Goal: Task Accomplishment & Management: Use online tool/utility

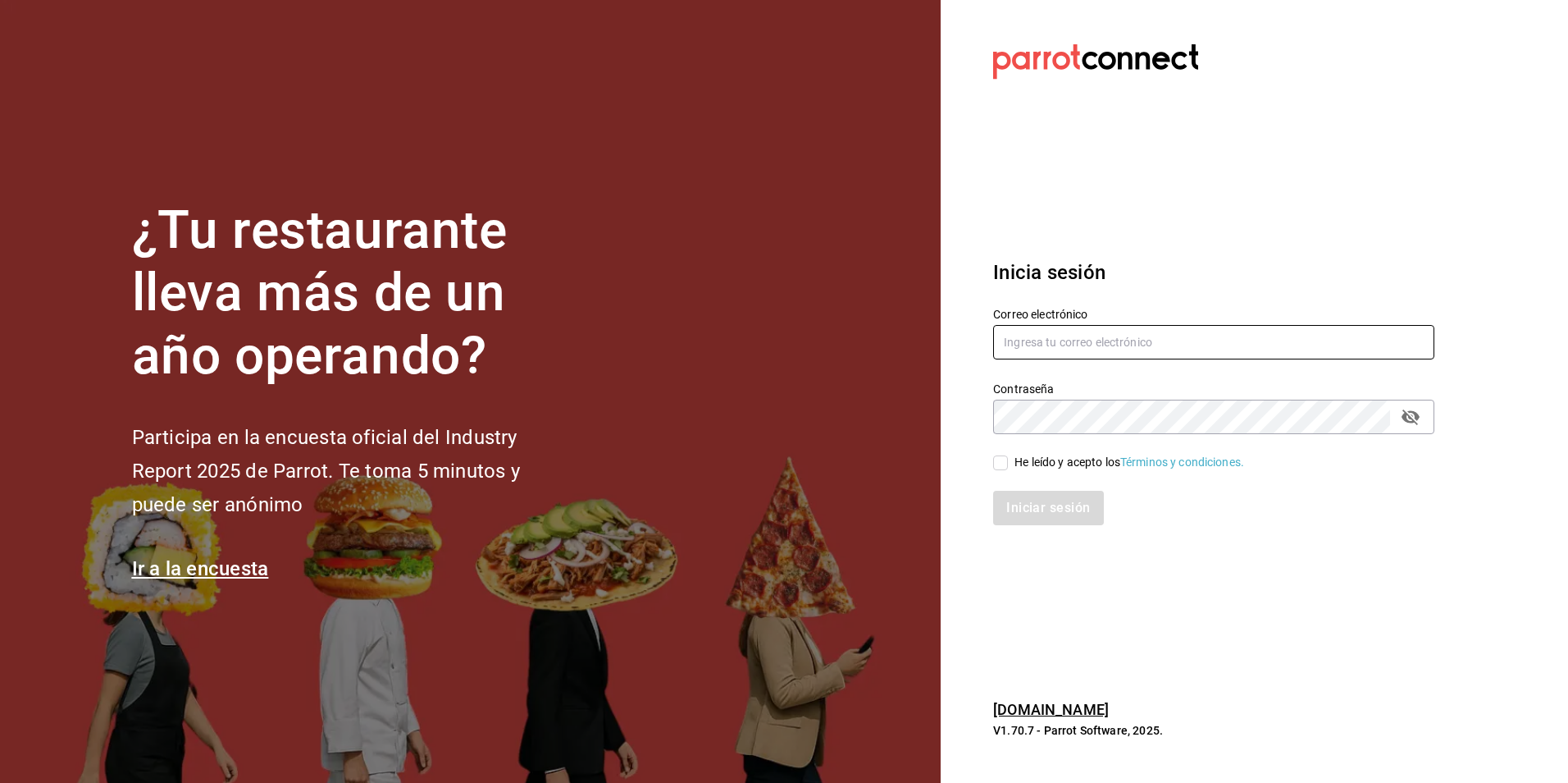
type input "[EMAIL_ADDRESS][DOMAIN_NAME]"
drag, startPoint x: 996, startPoint y: 463, endPoint x: 1023, endPoint y: 494, distance: 41.1
click at [997, 464] on input "He leído y acepto los Términos y condiciones." at bounding box center [1000, 463] width 14 height 14
checkbox input "true"
click at [1023, 494] on button "Iniciar sesión" at bounding box center [1049, 508] width 112 height 34
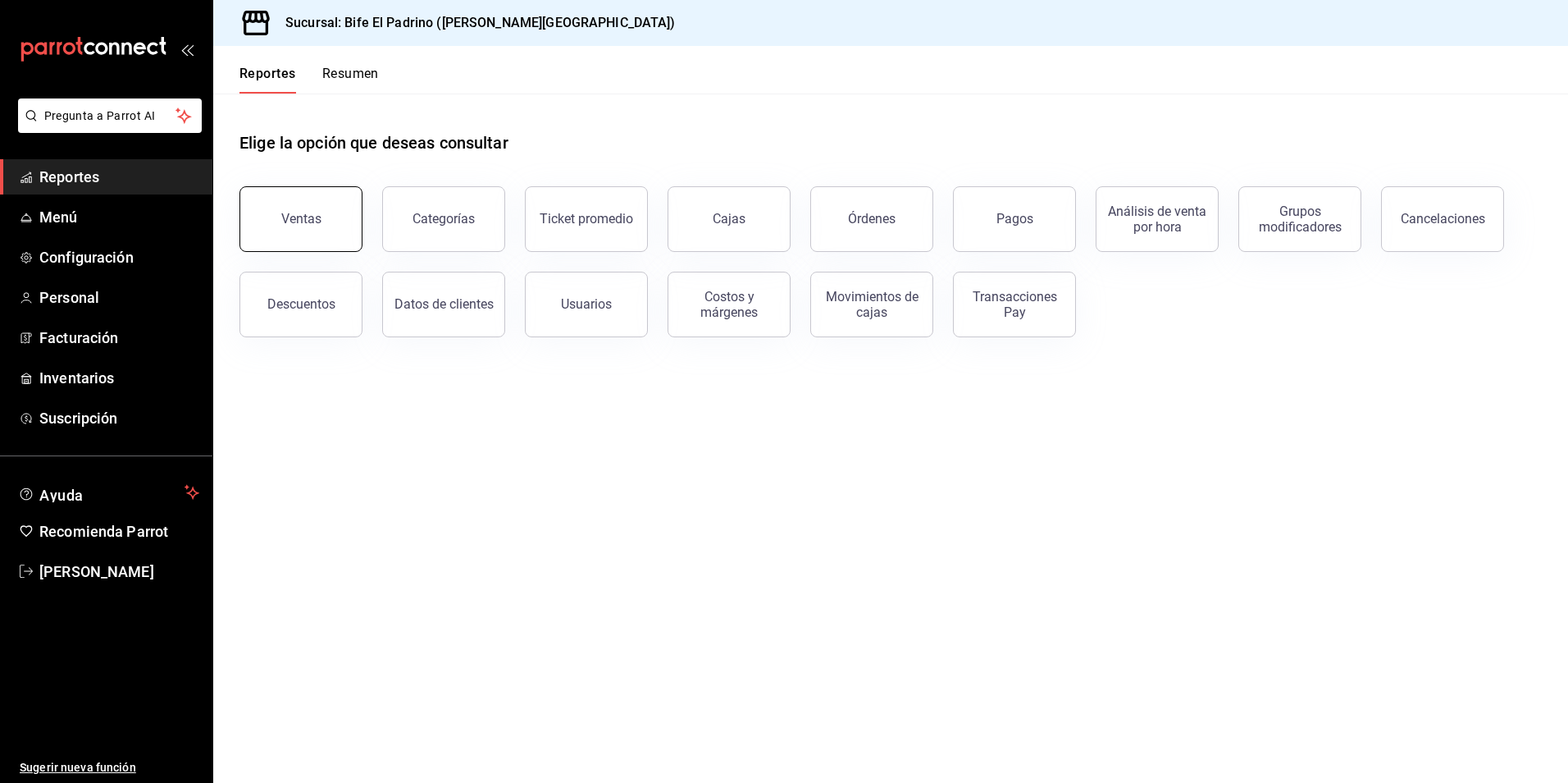
click at [311, 233] on button "Ventas" at bounding box center [300, 219] width 123 height 66
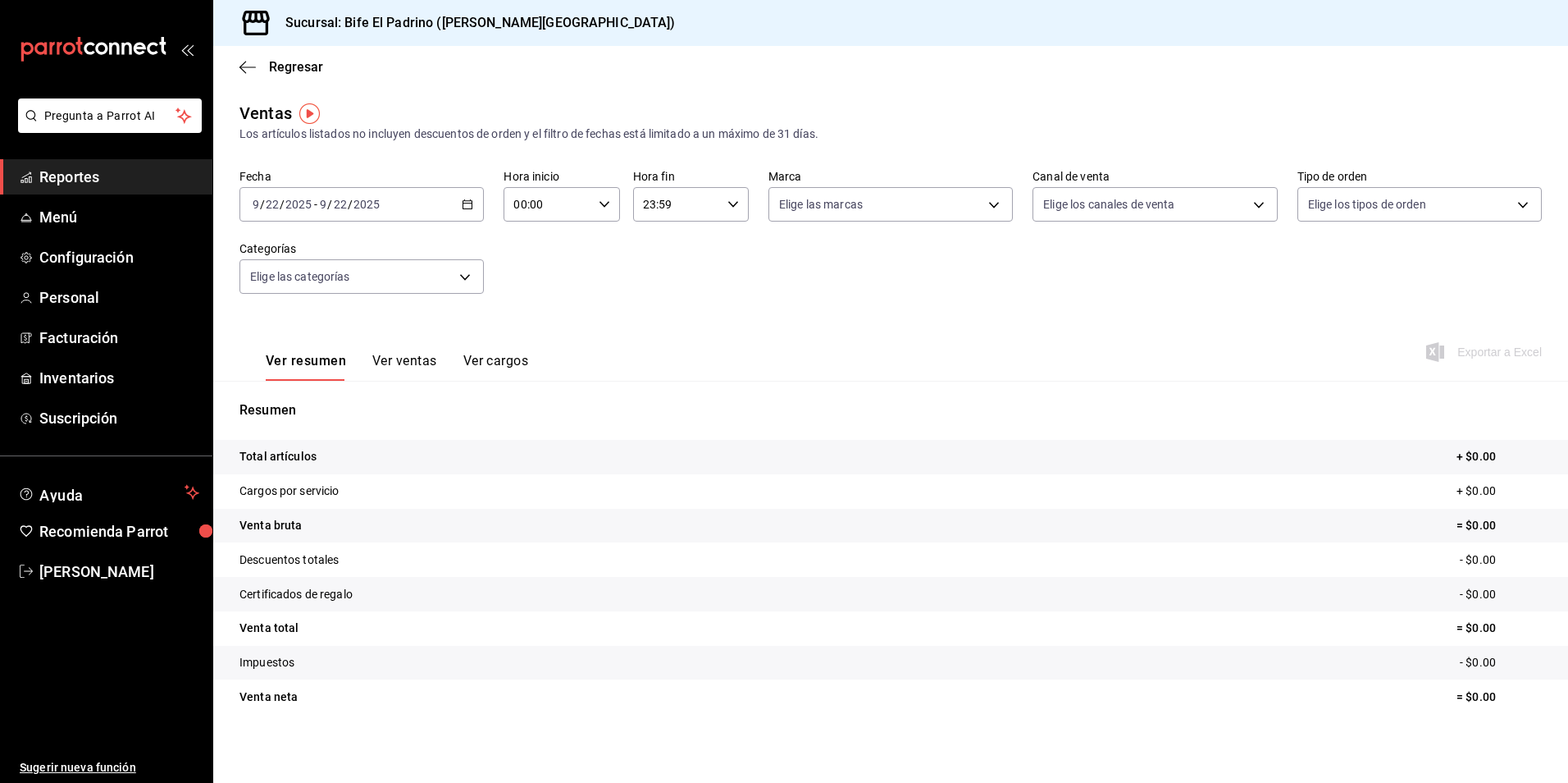
click at [468, 202] on icon "button" at bounding box center [467, 204] width 12 height 12
click at [344, 399] on span "Rango de fechas" at bounding box center [317, 401] width 127 height 17
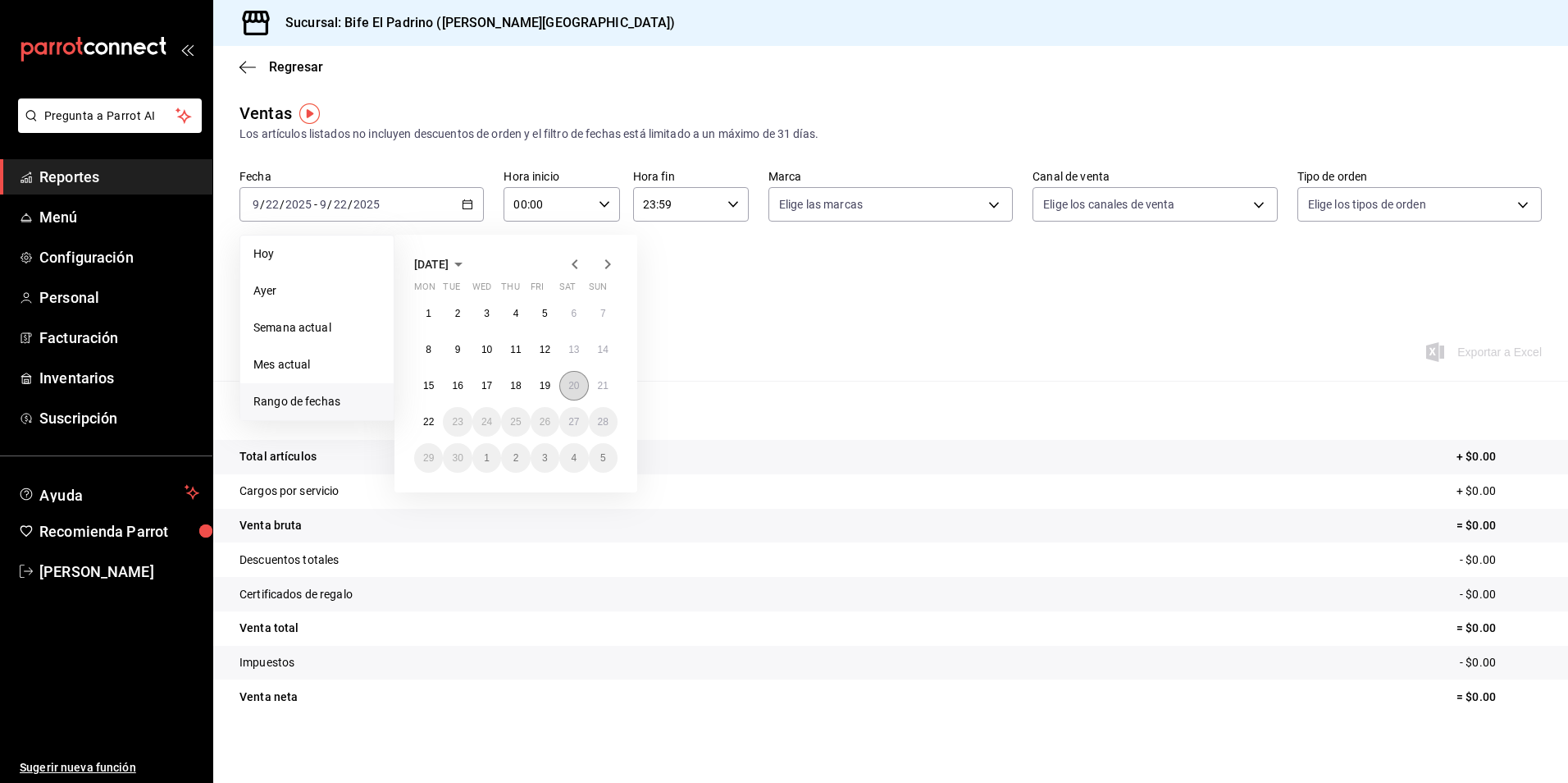
click at [572, 391] on abbr "20" at bounding box center [574, 385] width 11 height 12
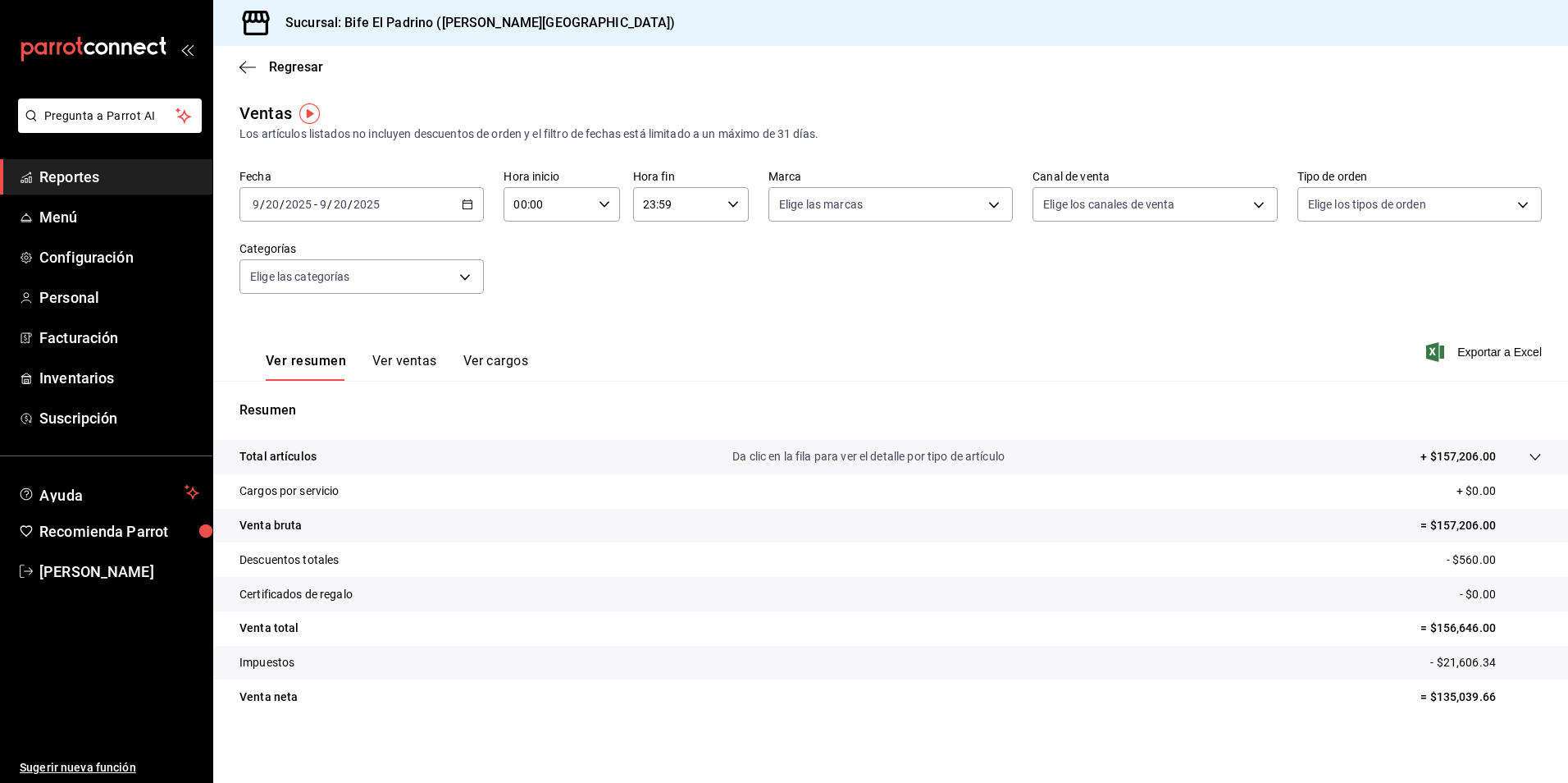
click at [730, 200] on icon "button" at bounding box center [733, 204] width 12 height 12
click at [668, 259] on span "21" at bounding box center [658, 259] width 31 height 14
type input "21:59"
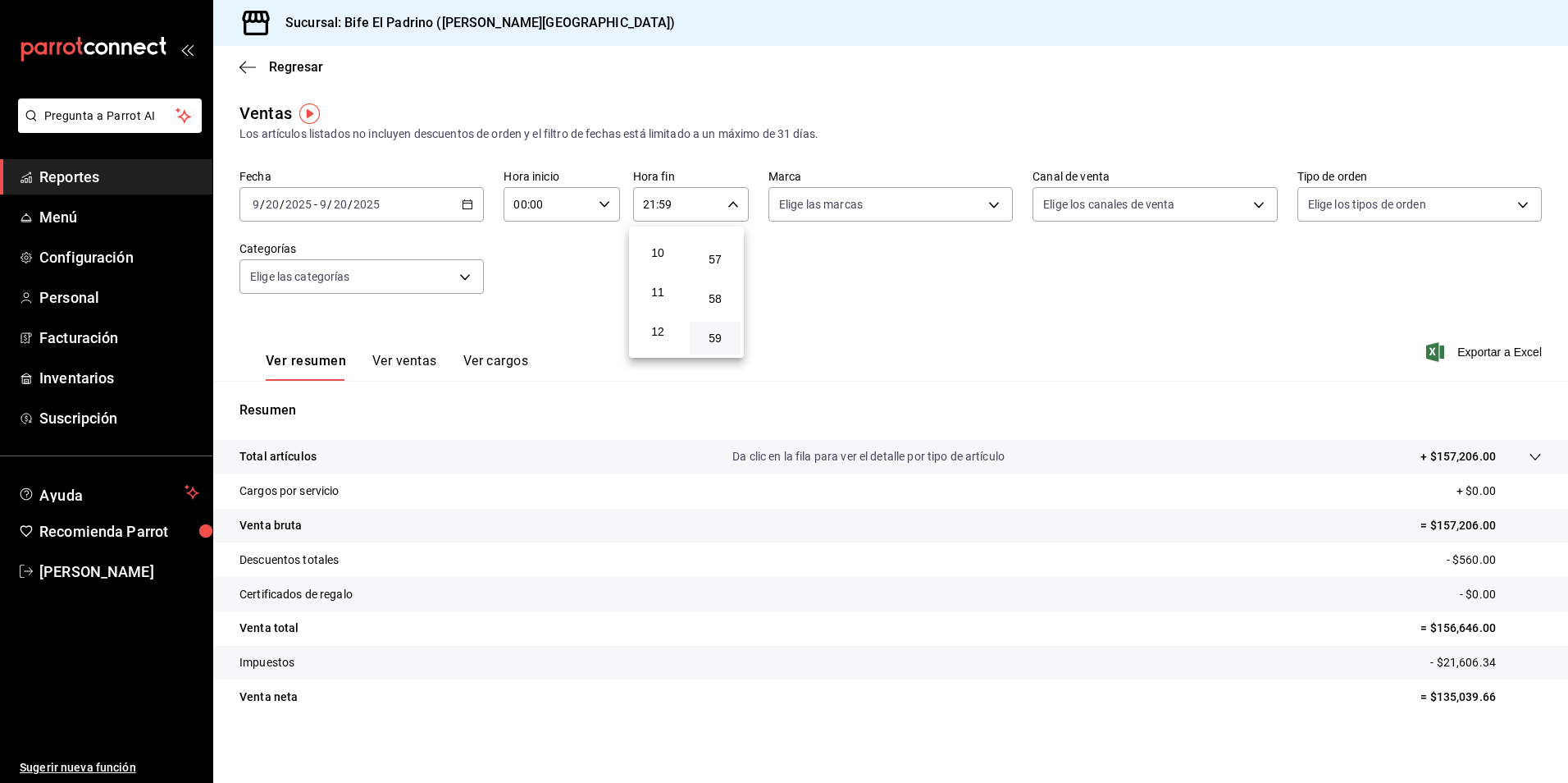
click at [669, 338] on span "12" at bounding box center [658, 331] width 31 height 14
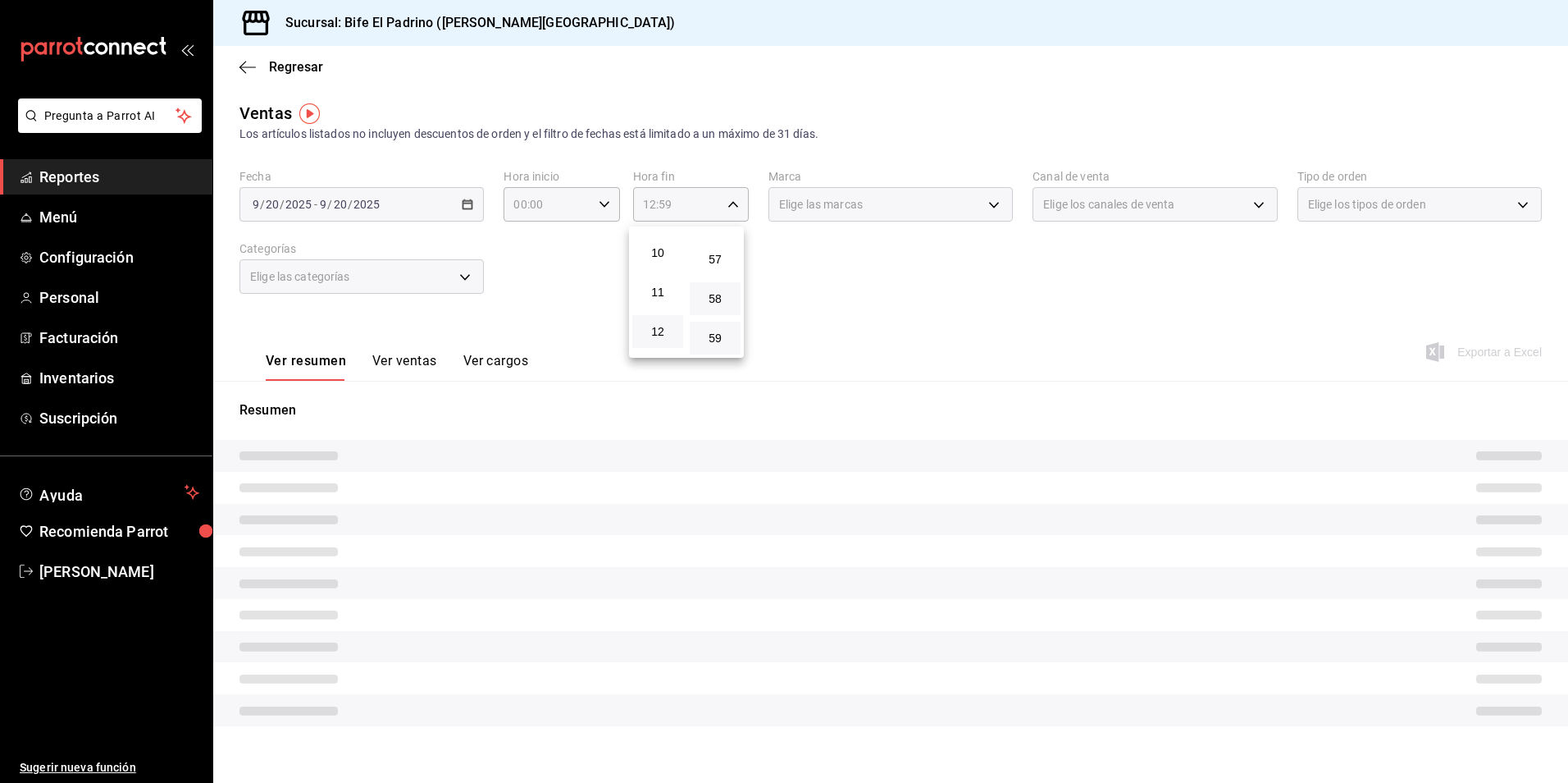
click at [702, 310] on button "58" at bounding box center [715, 299] width 51 height 32
type input "12:58"
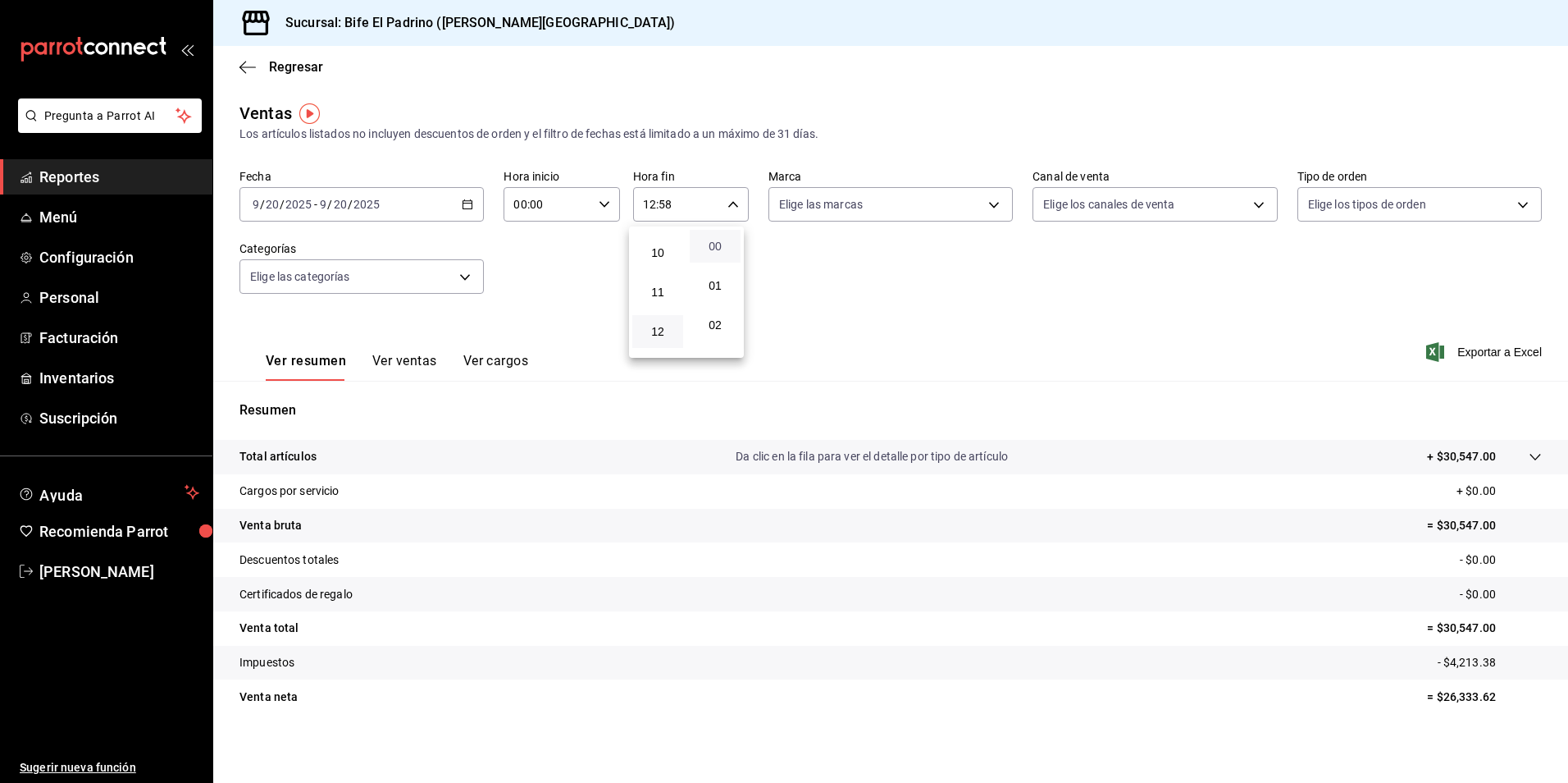
click at [722, 252] on span "00" at bounding box center [715, 246] width 31 height 14
type input "12:00"
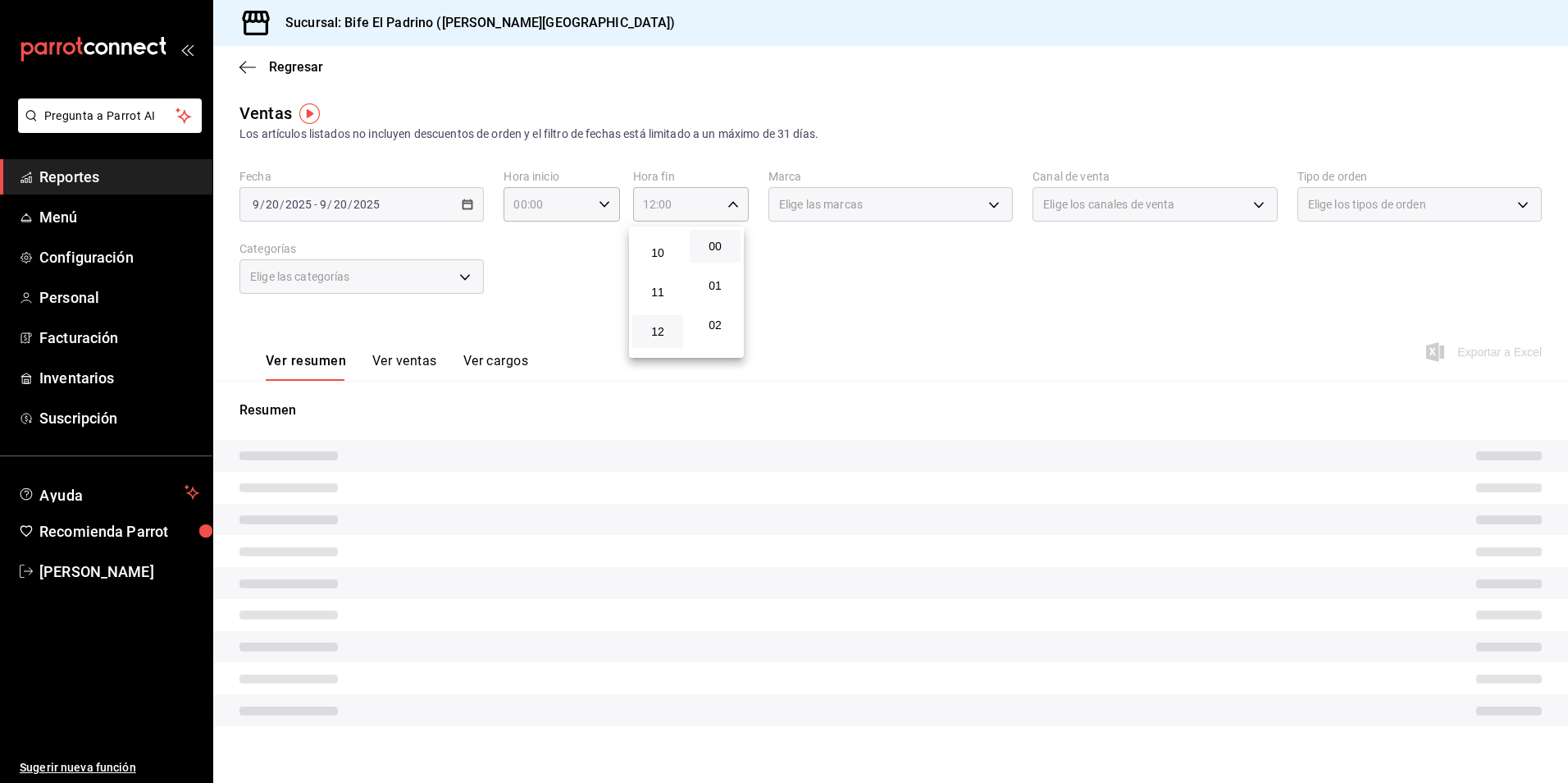
click at [856, 322] on div at bounding box center [784, 392] width 1568 height 783
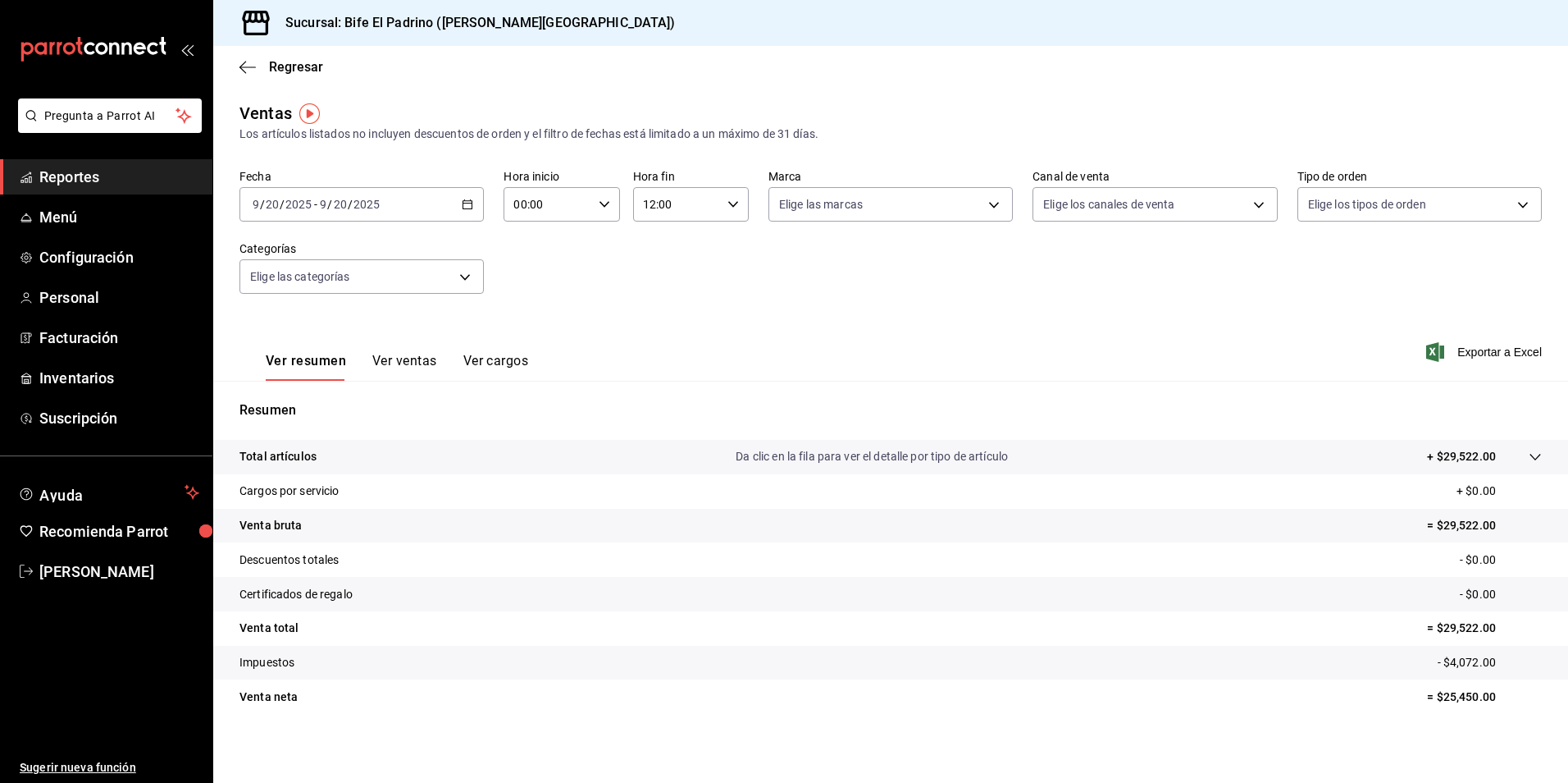
click at [302, 454] on p "Total artículos" at bounding box center [278, 456] width 77 height 17
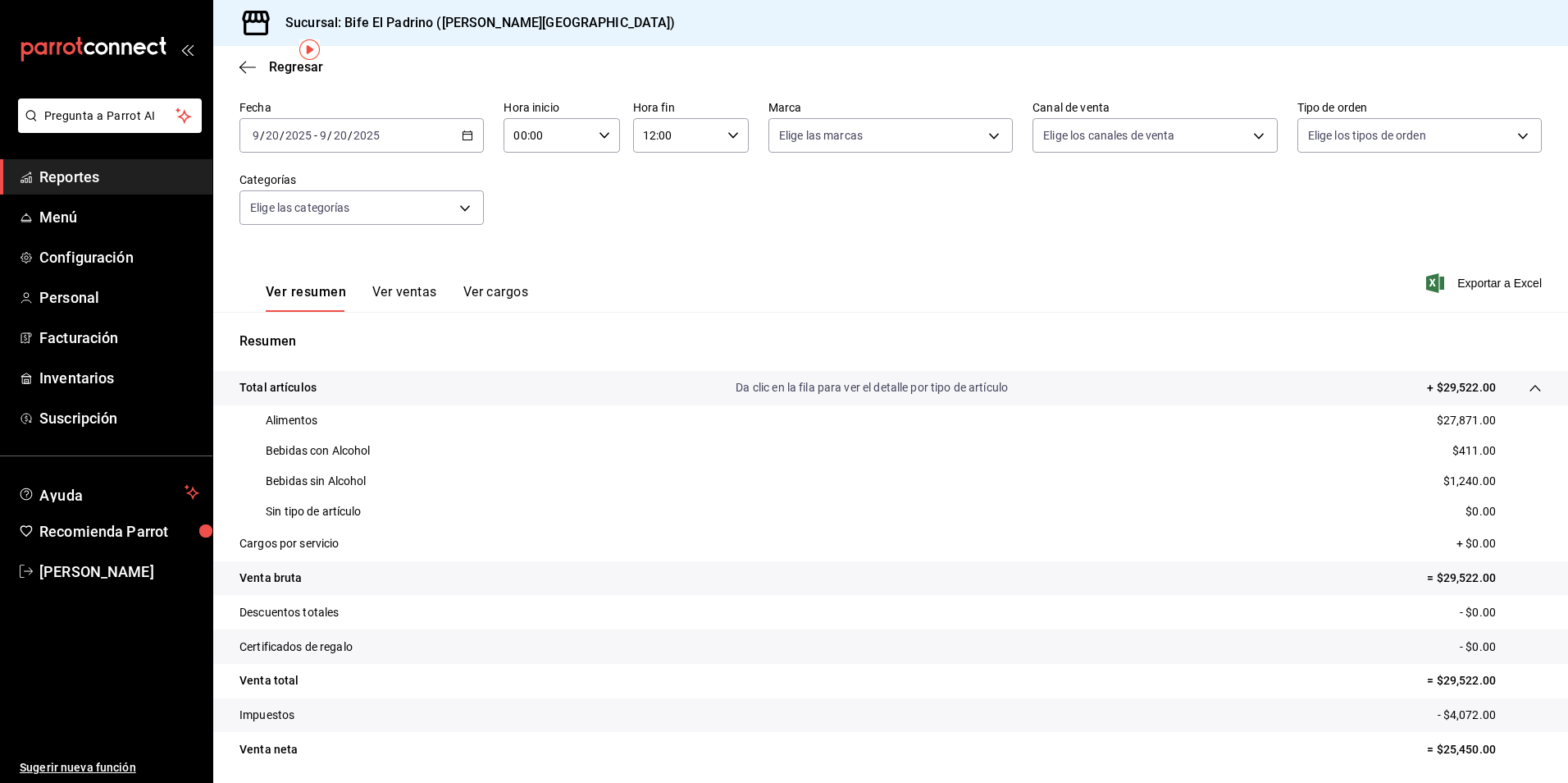
scroll to position [83, 0]
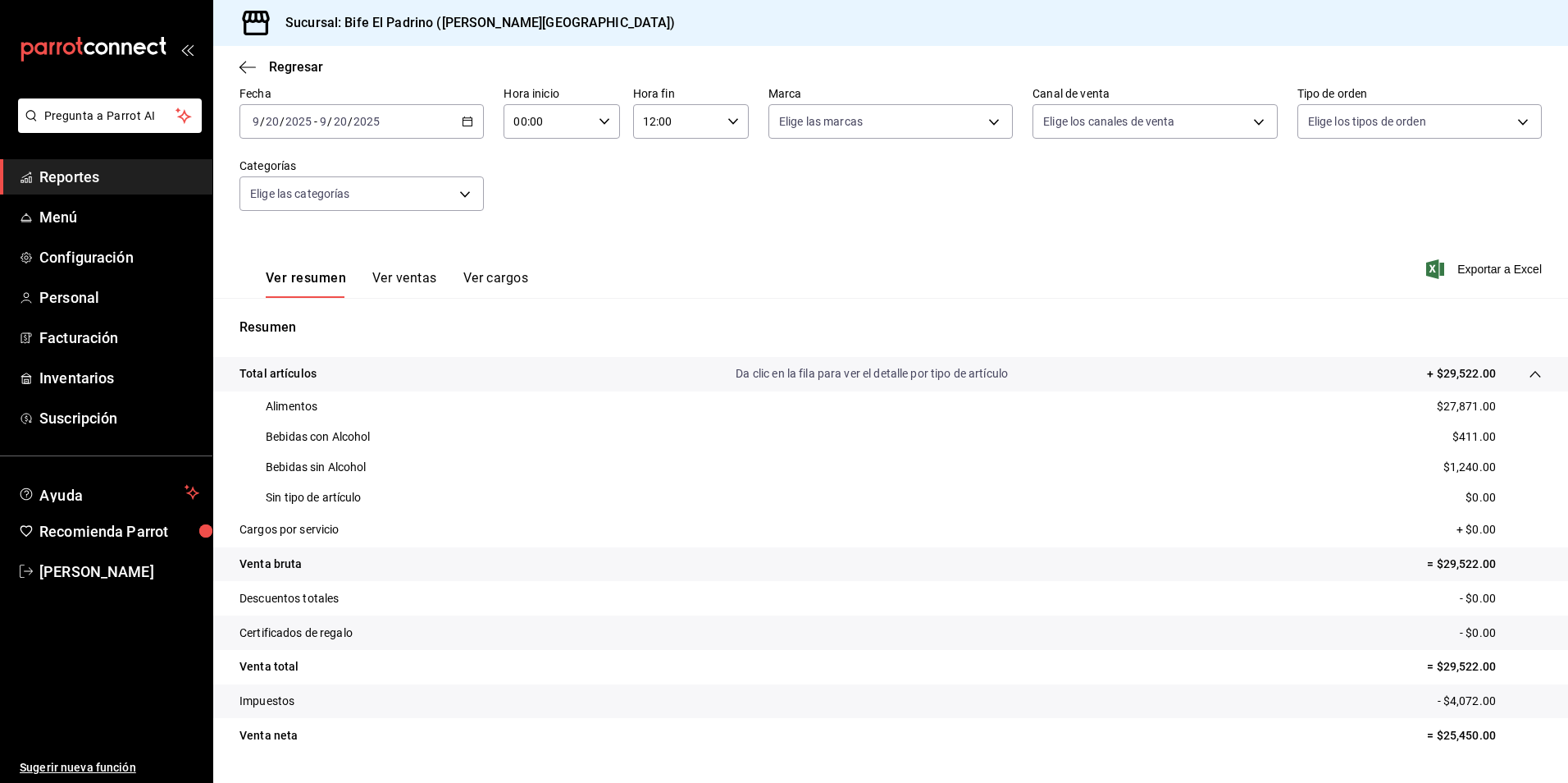
click at [712, 238] on div "Ver resumen Ver ventas Ver cargos Exportar a Excel" at bounding box center [891, 264] width 1355 height 68
click at [600, 128] on div "00:00 Hora inicio" at bounding box center [561, 122] width 116 height 34
click at [540, 251] on button "02" at bounding box center [530, 242] width 51 height 32
type input "02:00"
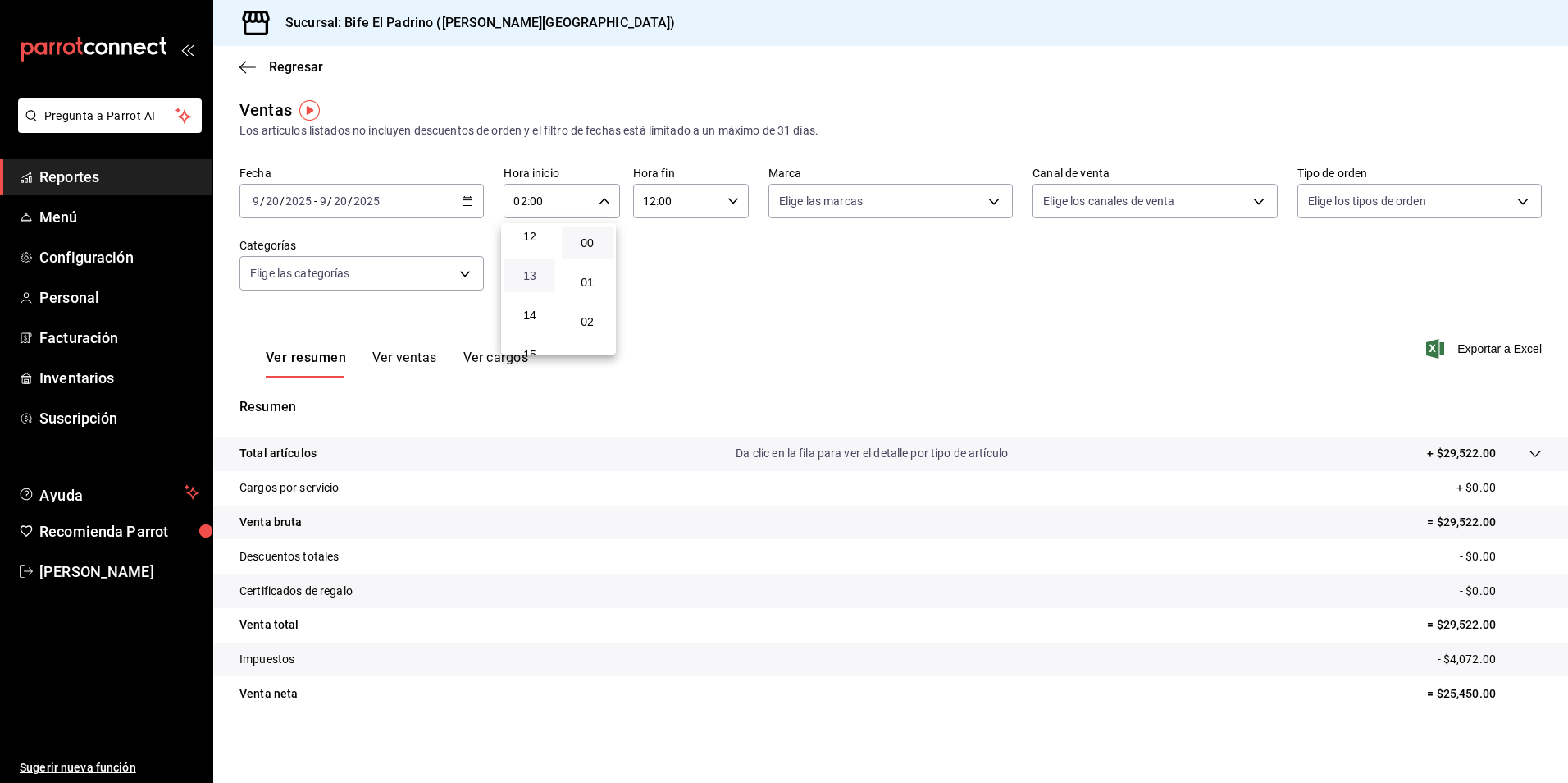
scroll to position [476, 0]
click at [542, 249] on button "12" at bounding box center [530, 239] width 51 height 32
type input "12:00"
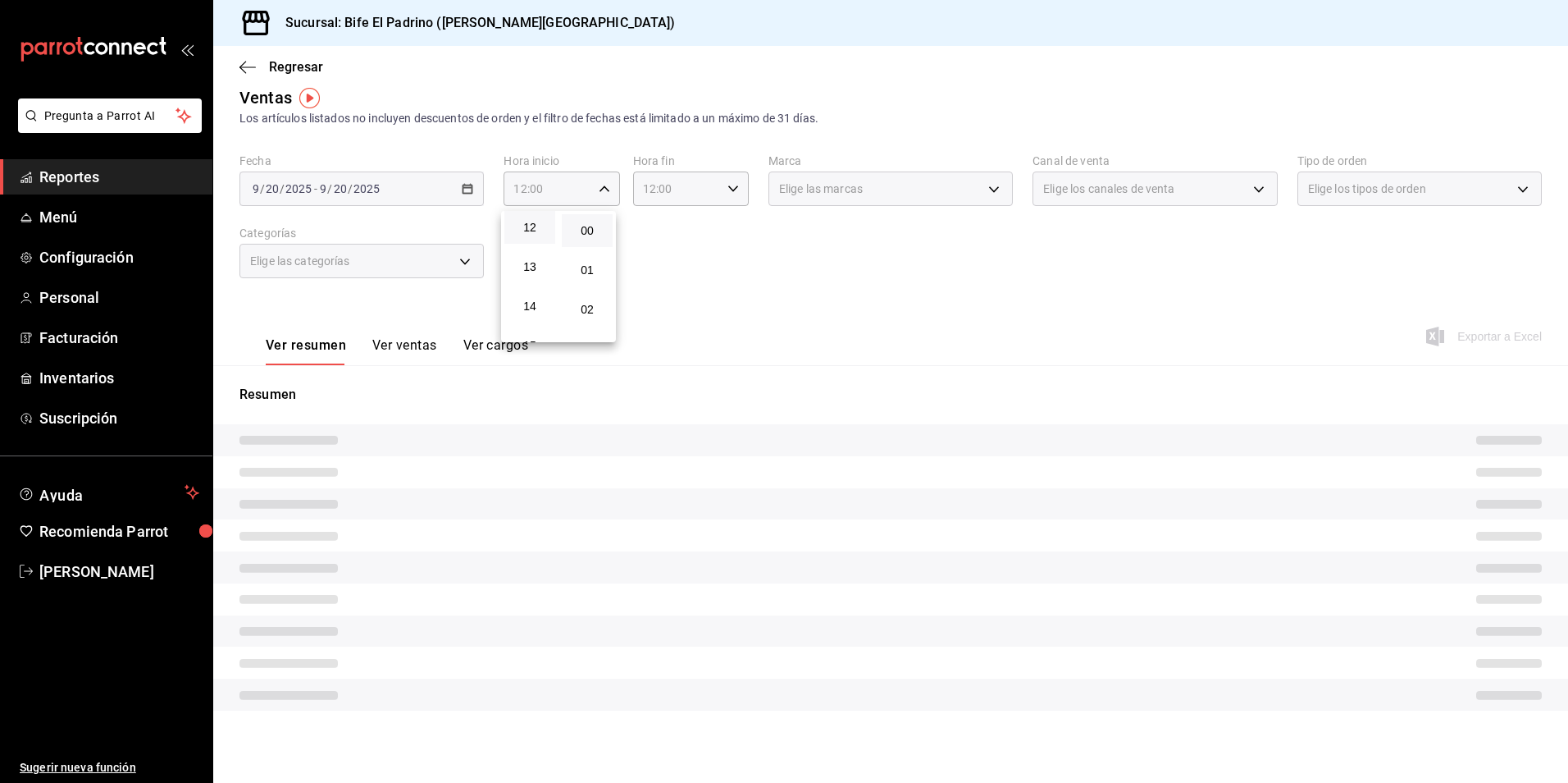
click at [705, 247] on div at bounding box center [784, 392] width 1568 height 783
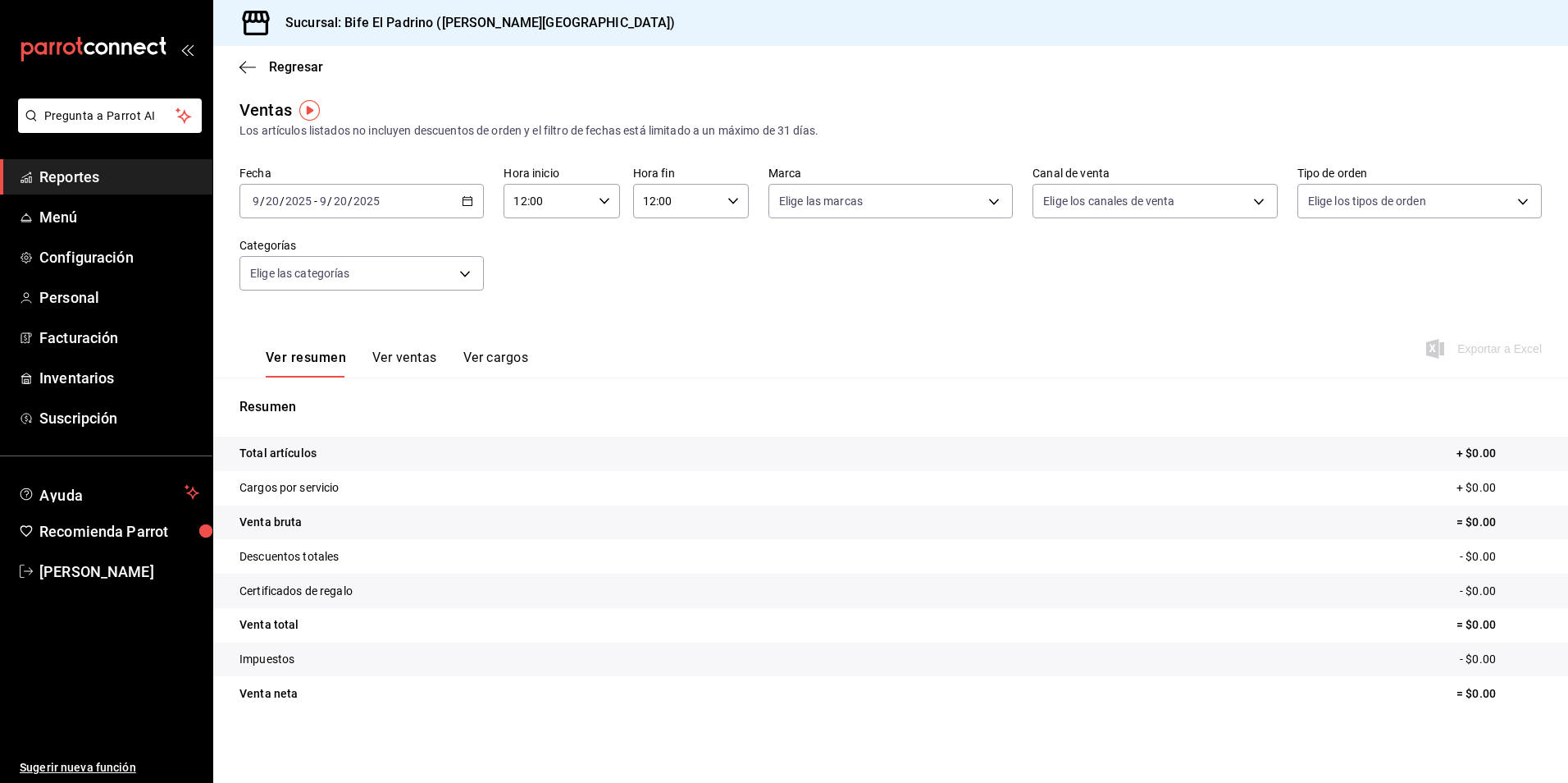
scroll to position [4, 0]
click at [726, 192] on div "12:00 Hora fin" at bounding box center [691, 201] width 116 height 34
click at [658, 317] on span "14" at bounding box center [658, 321] width 31 height 14
type input "14:00"
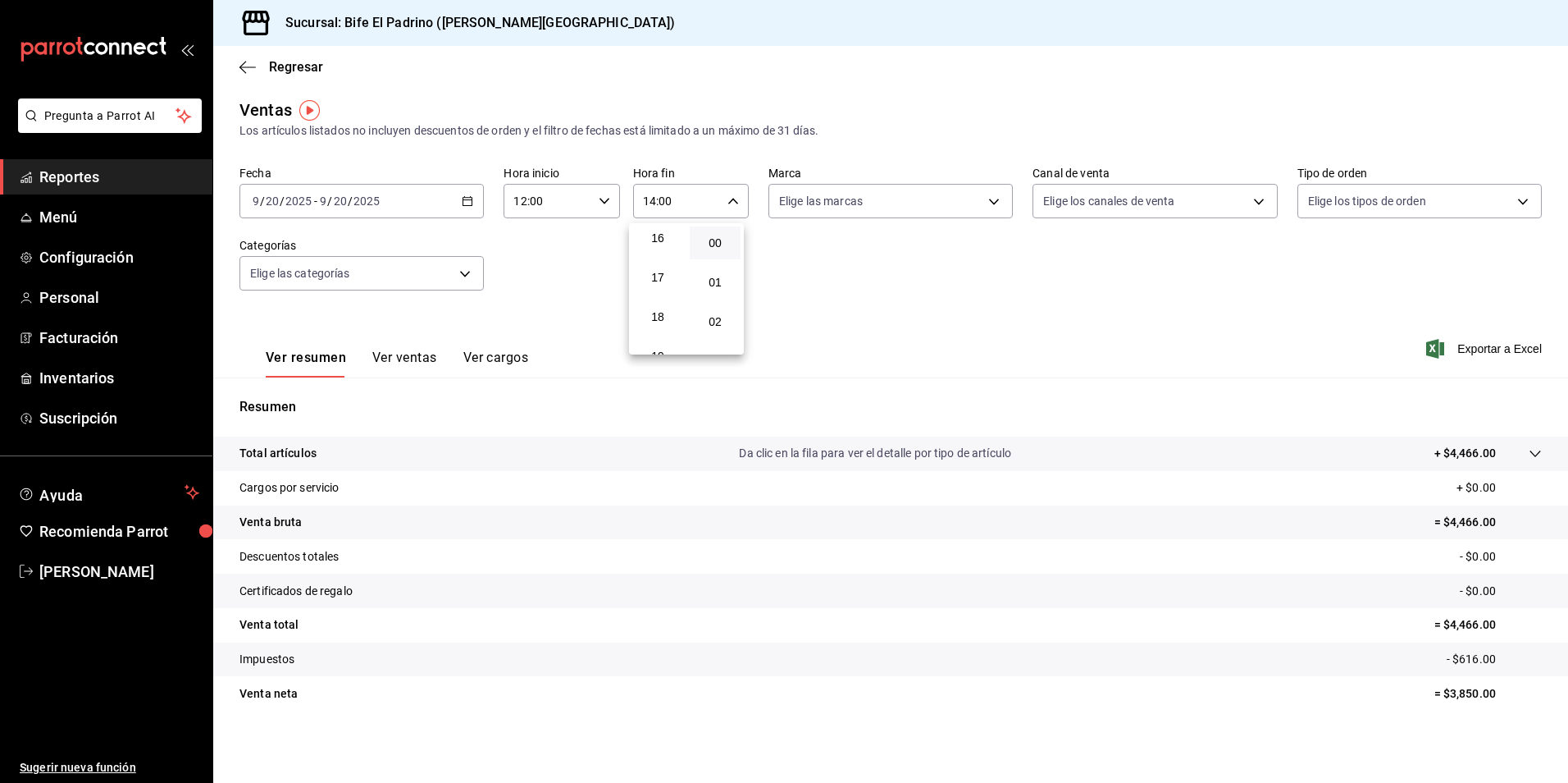
scroll to position [637, 0]
click at [671, 282] on span "17" at bounding box center [658, 275] width 31 height 14
type input "17:00"
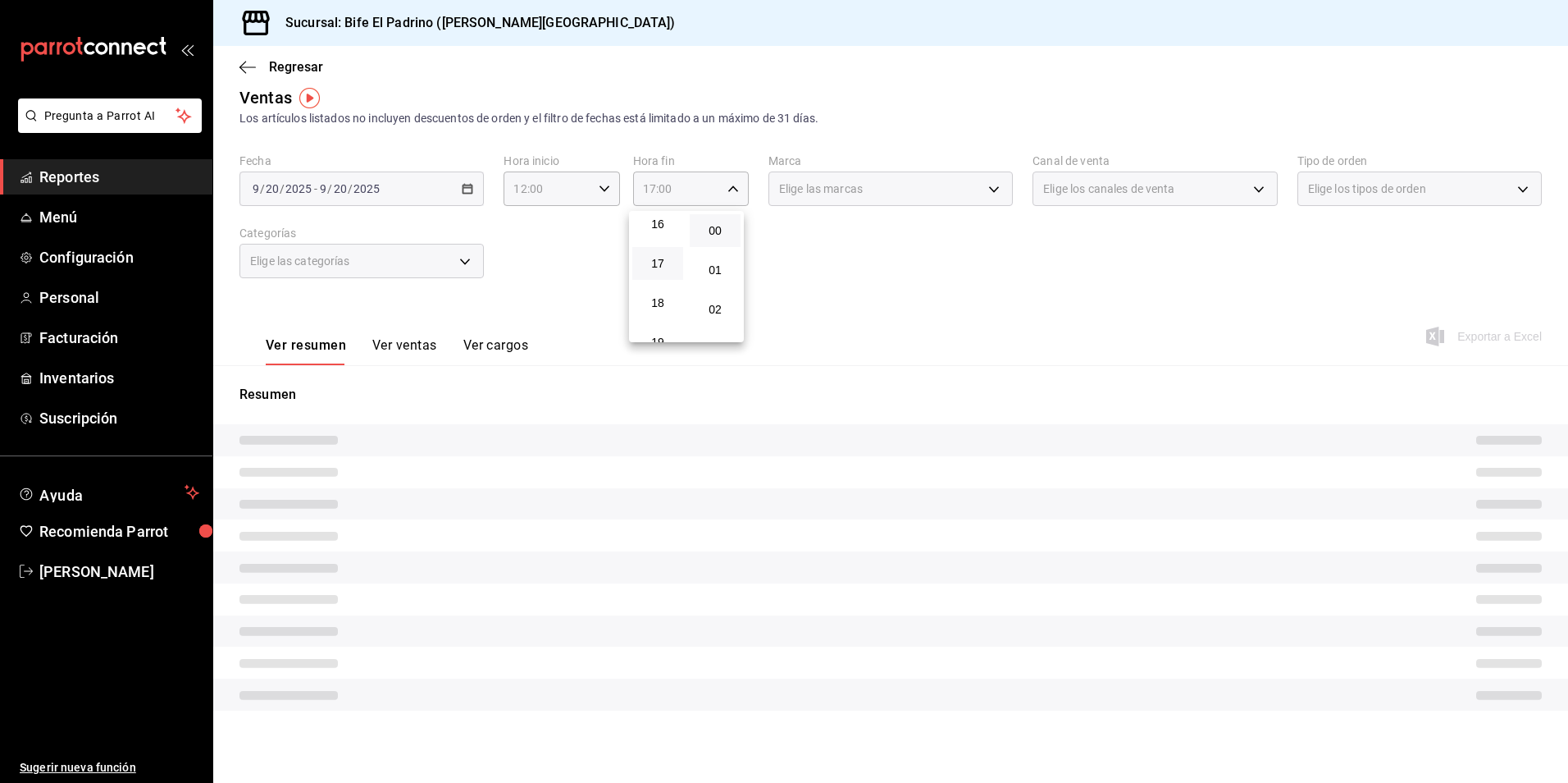
click at [866, 345] on div at bounding box center [784, 392] width 1568 height 783
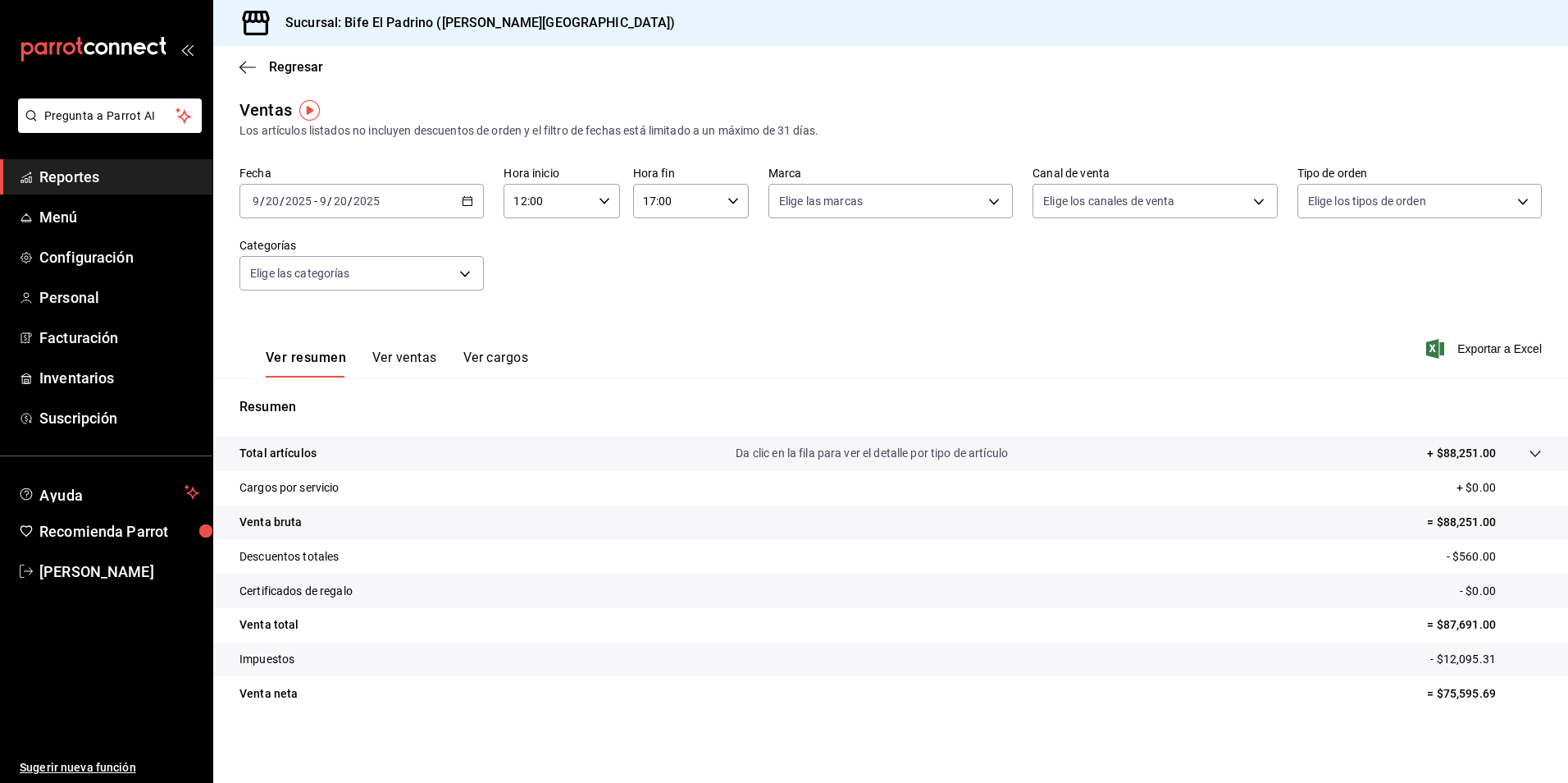
scroll to position [4, 0]
click at [504, 409] on p "Resumen" at bounding box center [891, 407] width 1303 height 20
click at [311, 454] on p "Total artículos" at bounding box center [278, 453] width 77 height 17
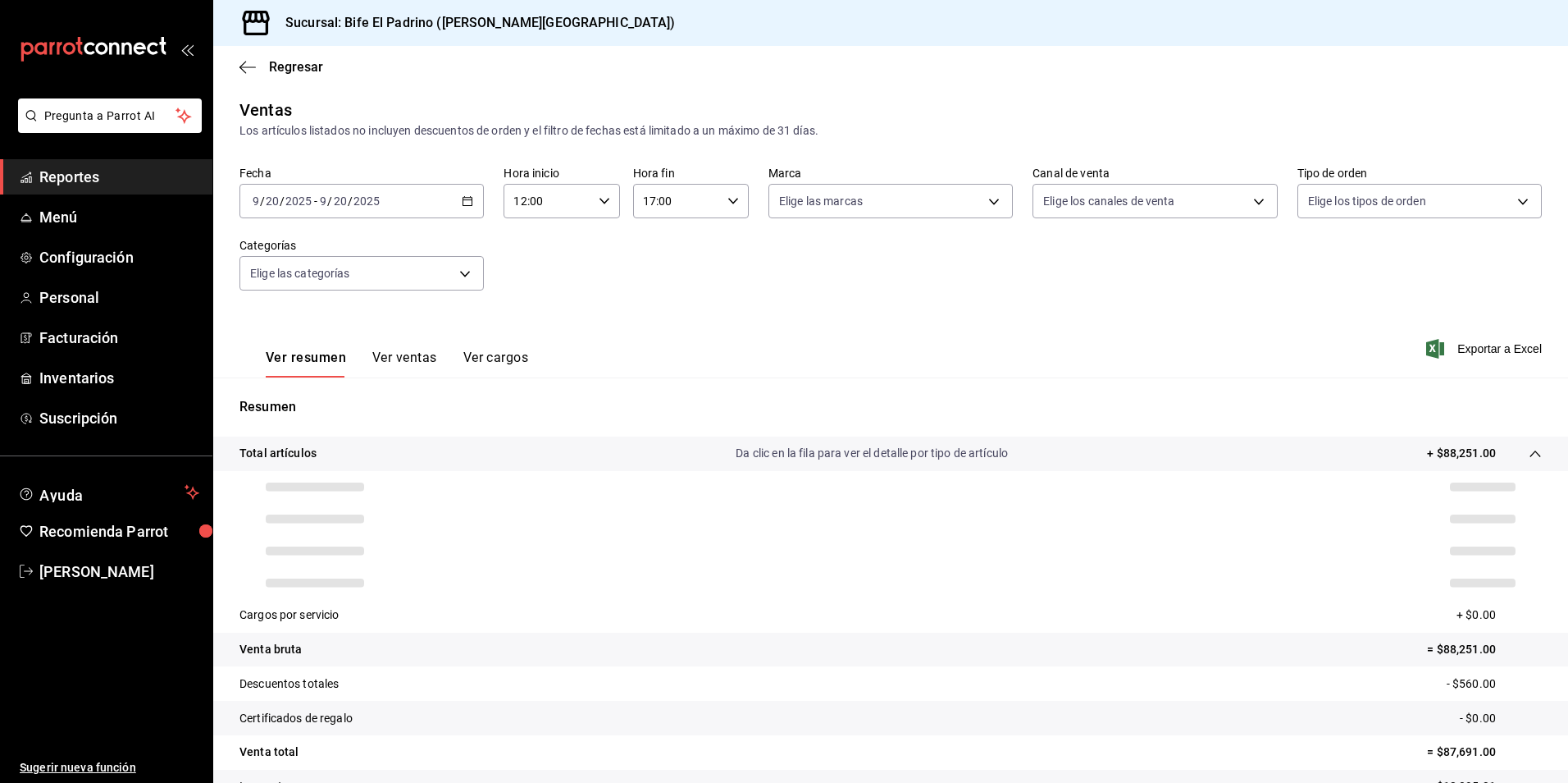
scroll to position [83, 0]
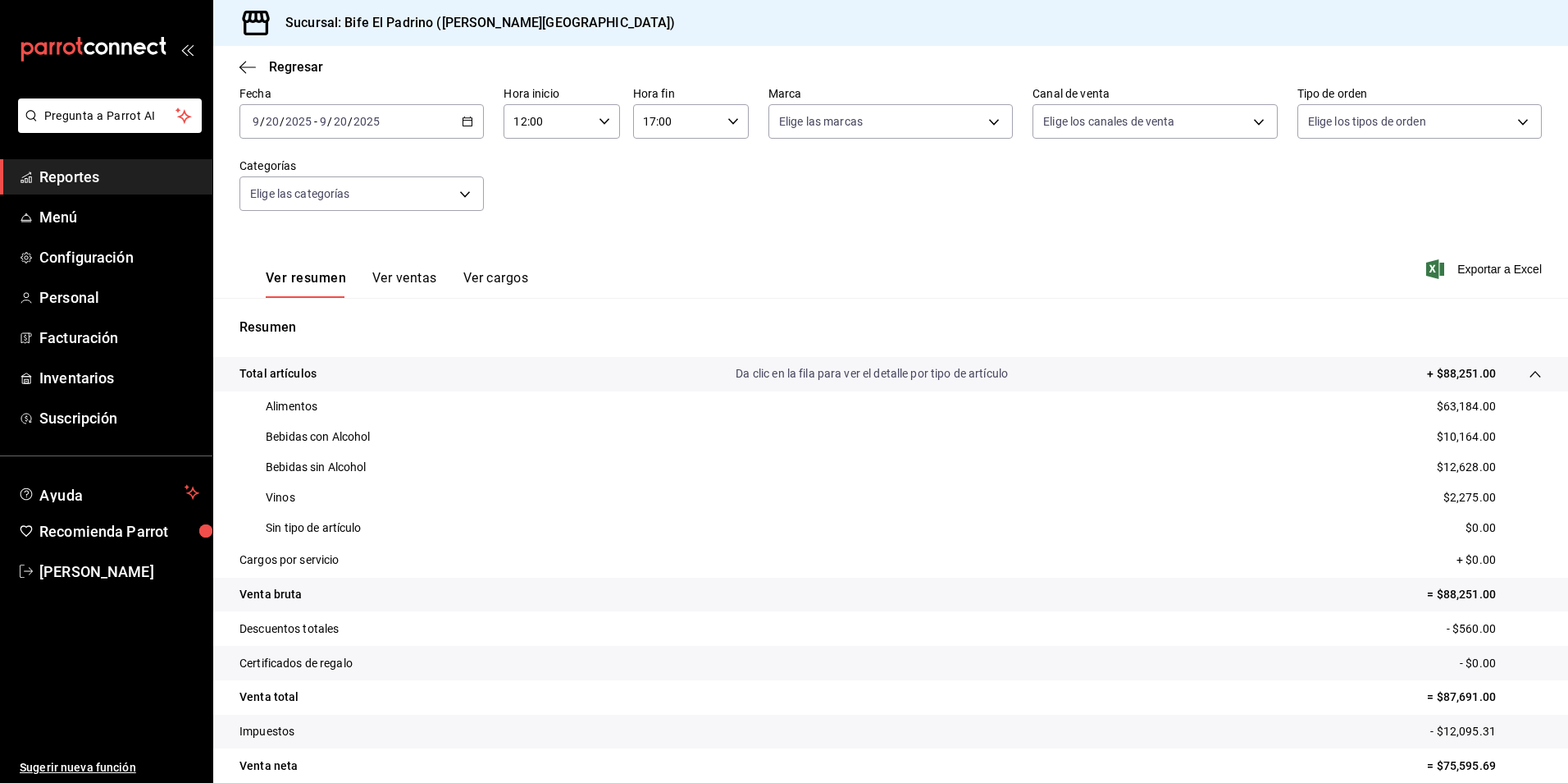
click at [602, 129] on div "12:00 Hora inicio" at bounding box center [561, 122] width 116 height 34
click at [534, 242] on span "14" at bounding box center [530, 242] width 31 height 14
type input "14:00"
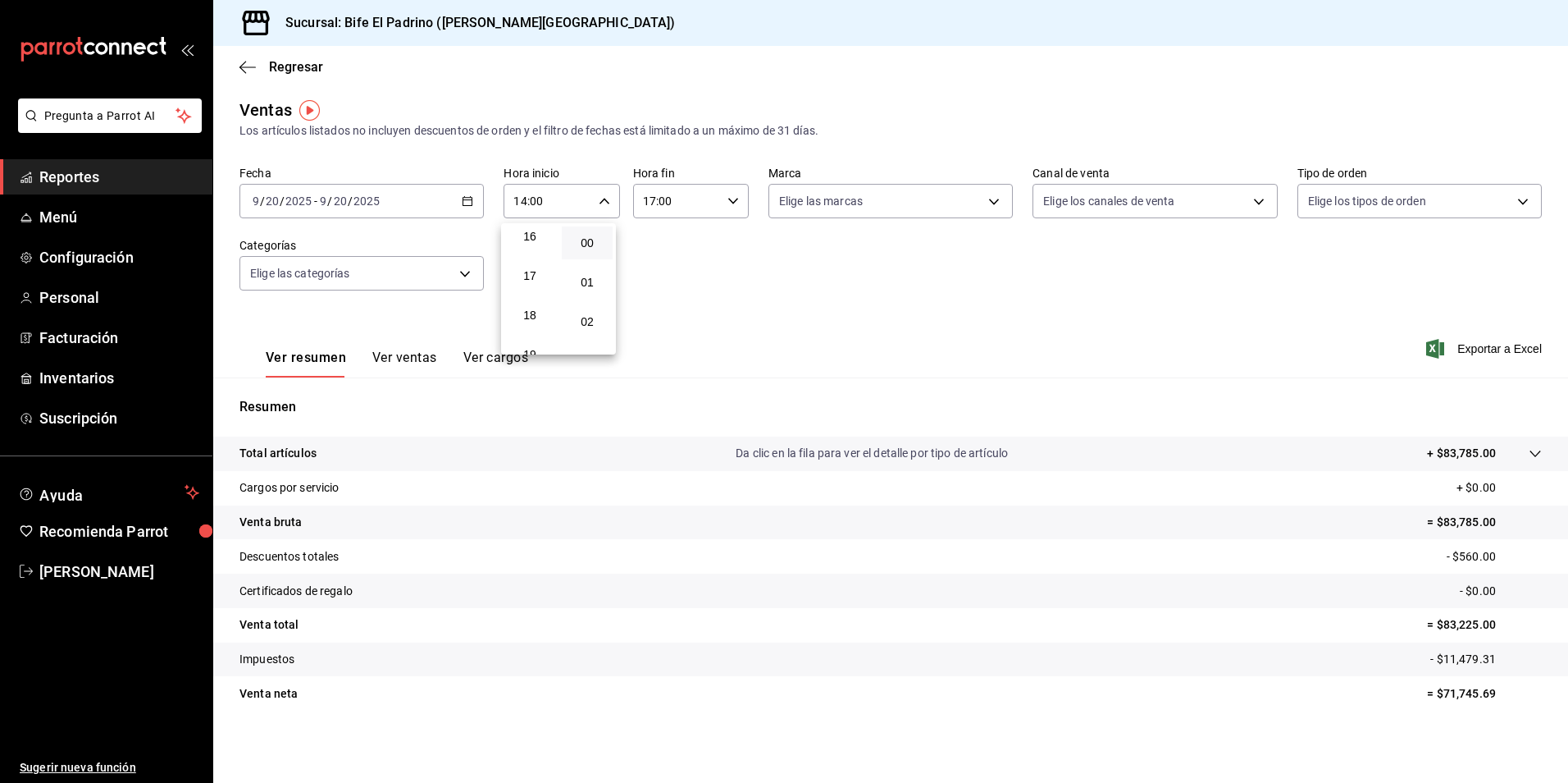
scroll to position [670, 0]
click at [534, 242] on span "17" at bounding box center [530, 243] width 31 height 14
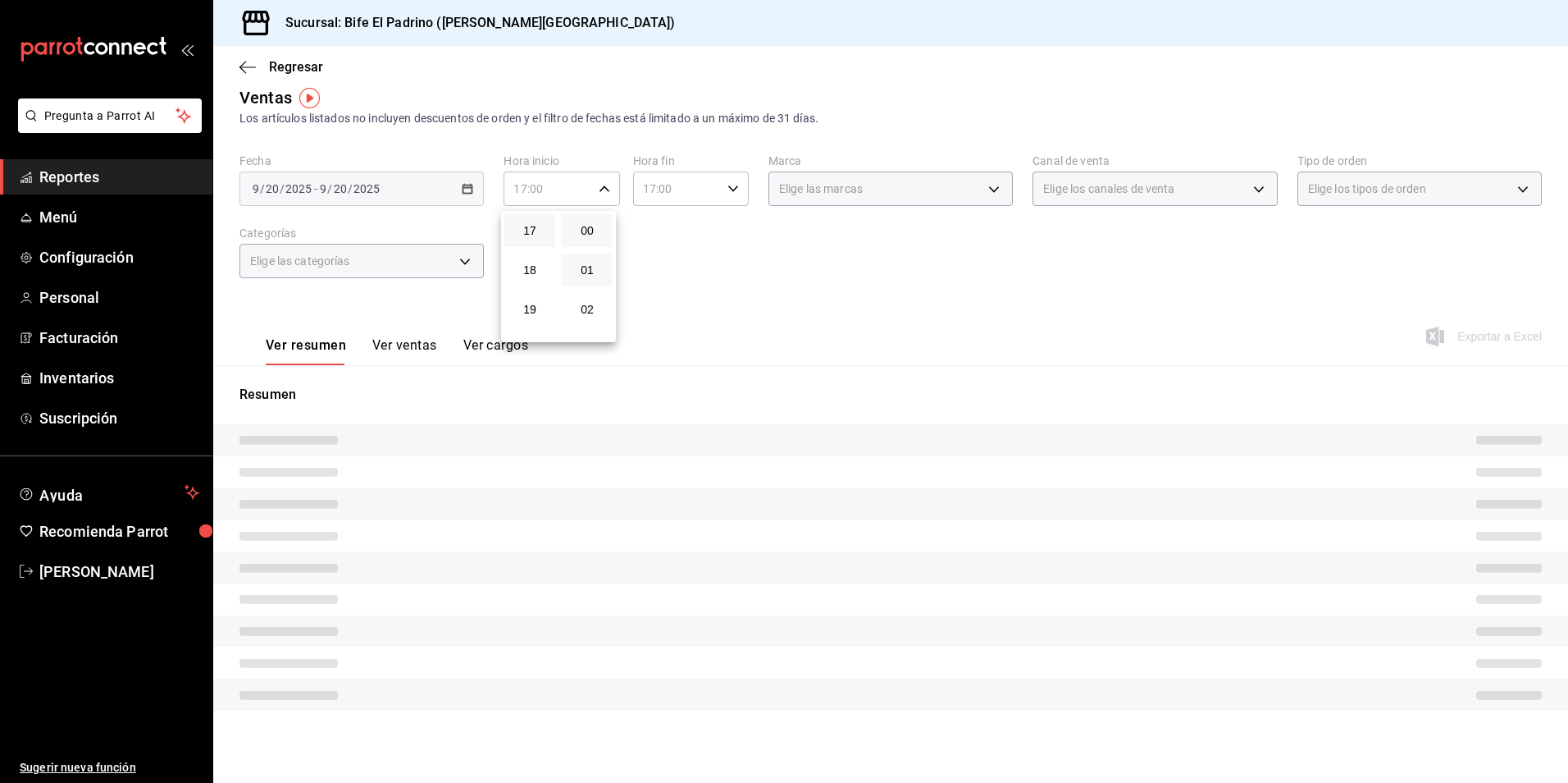
click at [588, 270] on button "01" at bounding box center [587, 270] width 51 height 32
type input "17:01"
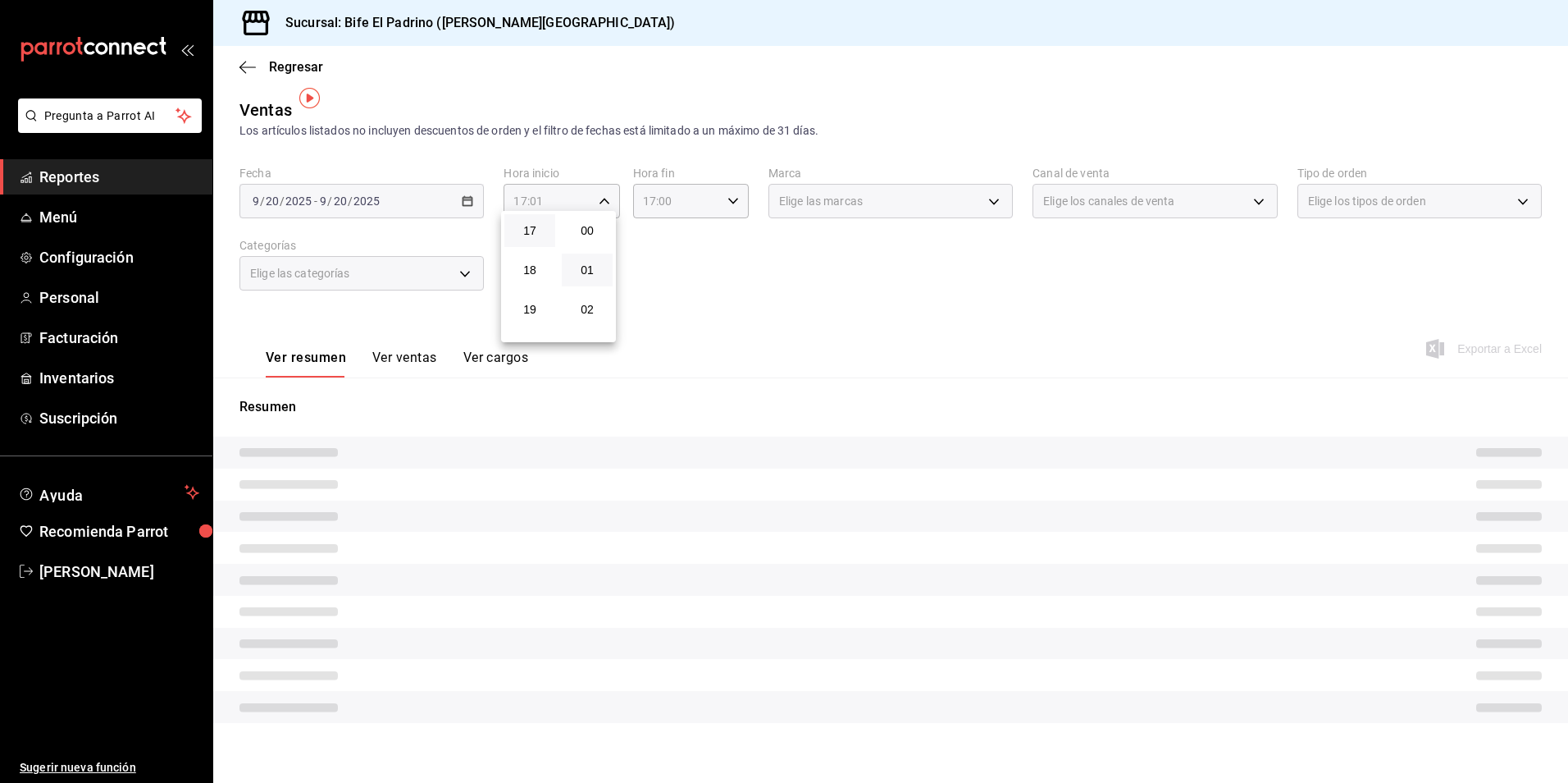
scroll to position [15, 0]
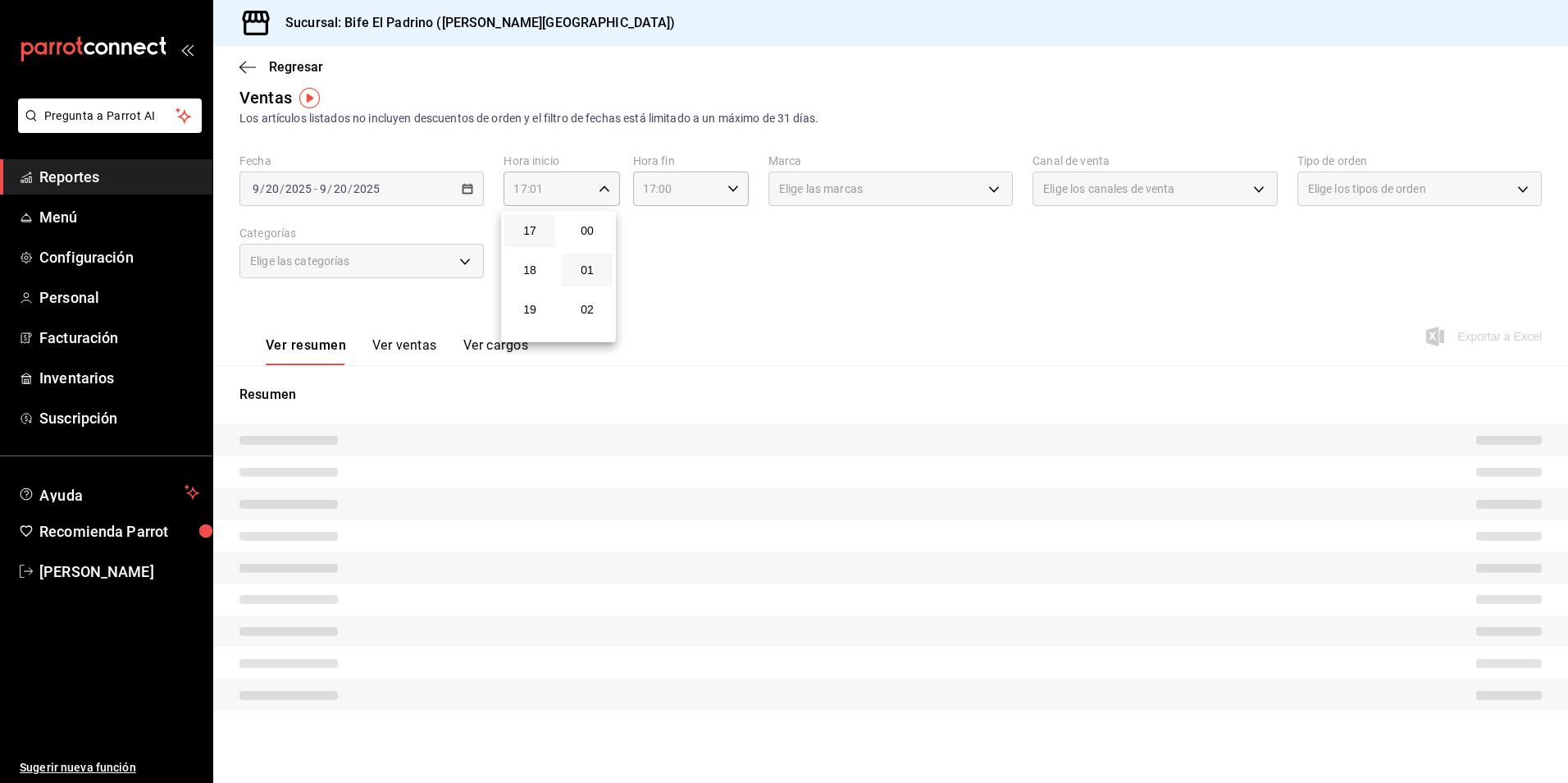
click at [746, 274] on div at bounding box center [784, 392] width 1568 height 783
click at [739, 193] on div "17:00 Hora fin" at bounding box center [691, 189] width 116 height 34
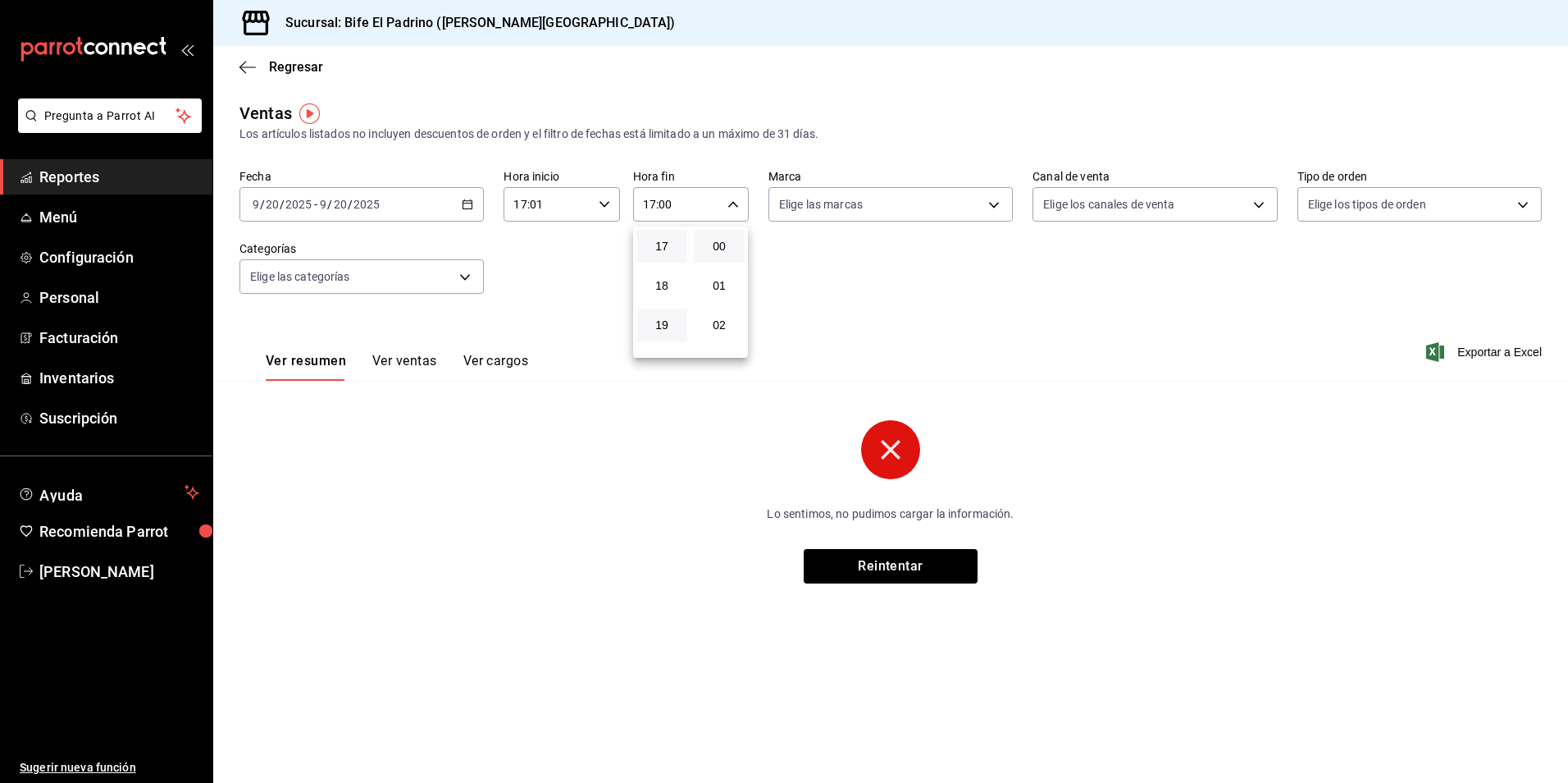
scroll to position [0, 0]
click at [657, 324] on span "19" at bounding box center [661, 325] width 31 height 14
type input "19:00"
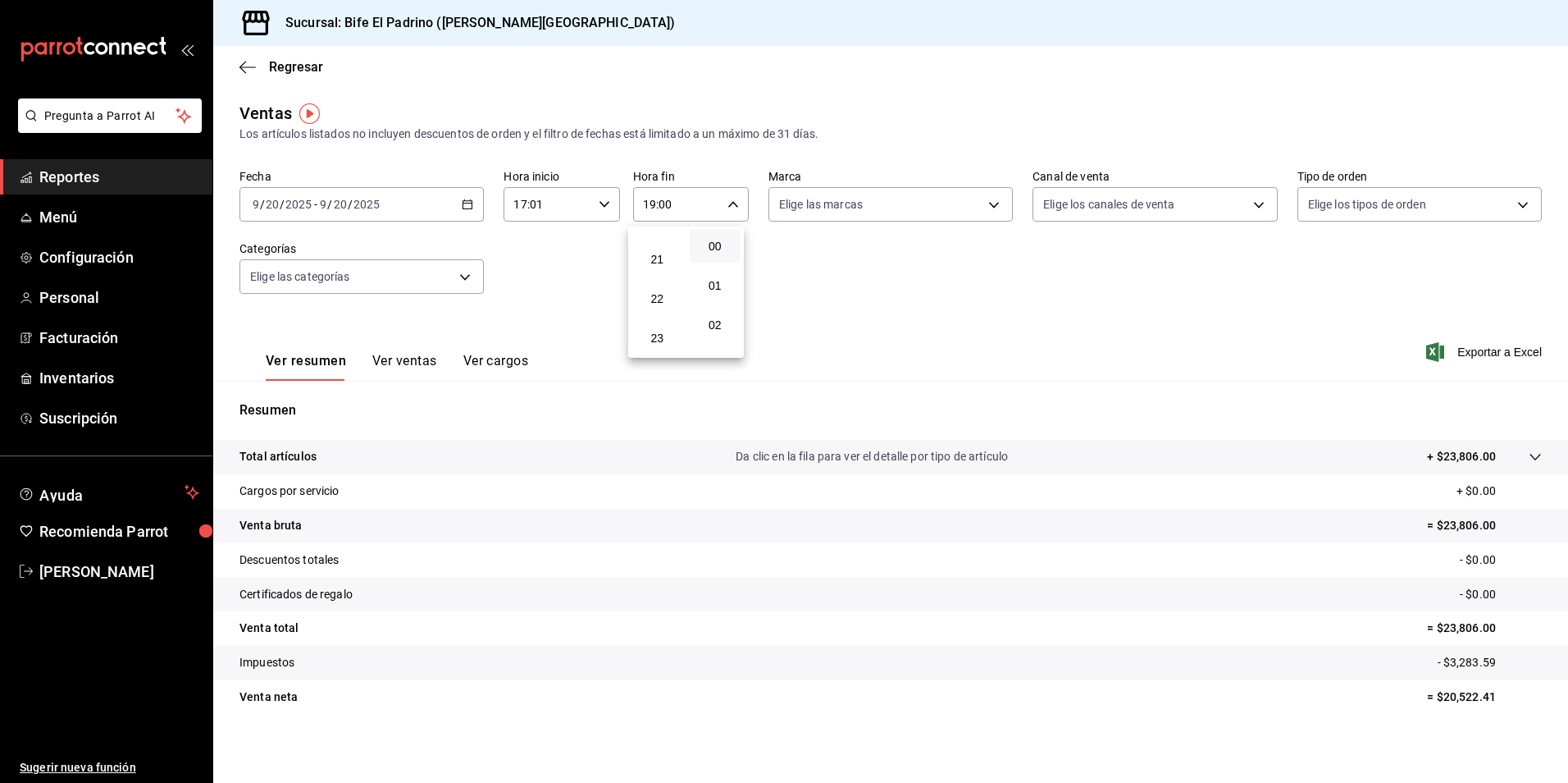
scroll to position [732, 0]
click at [663, 343] on span "21" at bounding box center [658, 341] width 32 height 14
type input "21:00"
click at [663, 343] on span "23" at bounding box center [658, 338] width 31 height 14
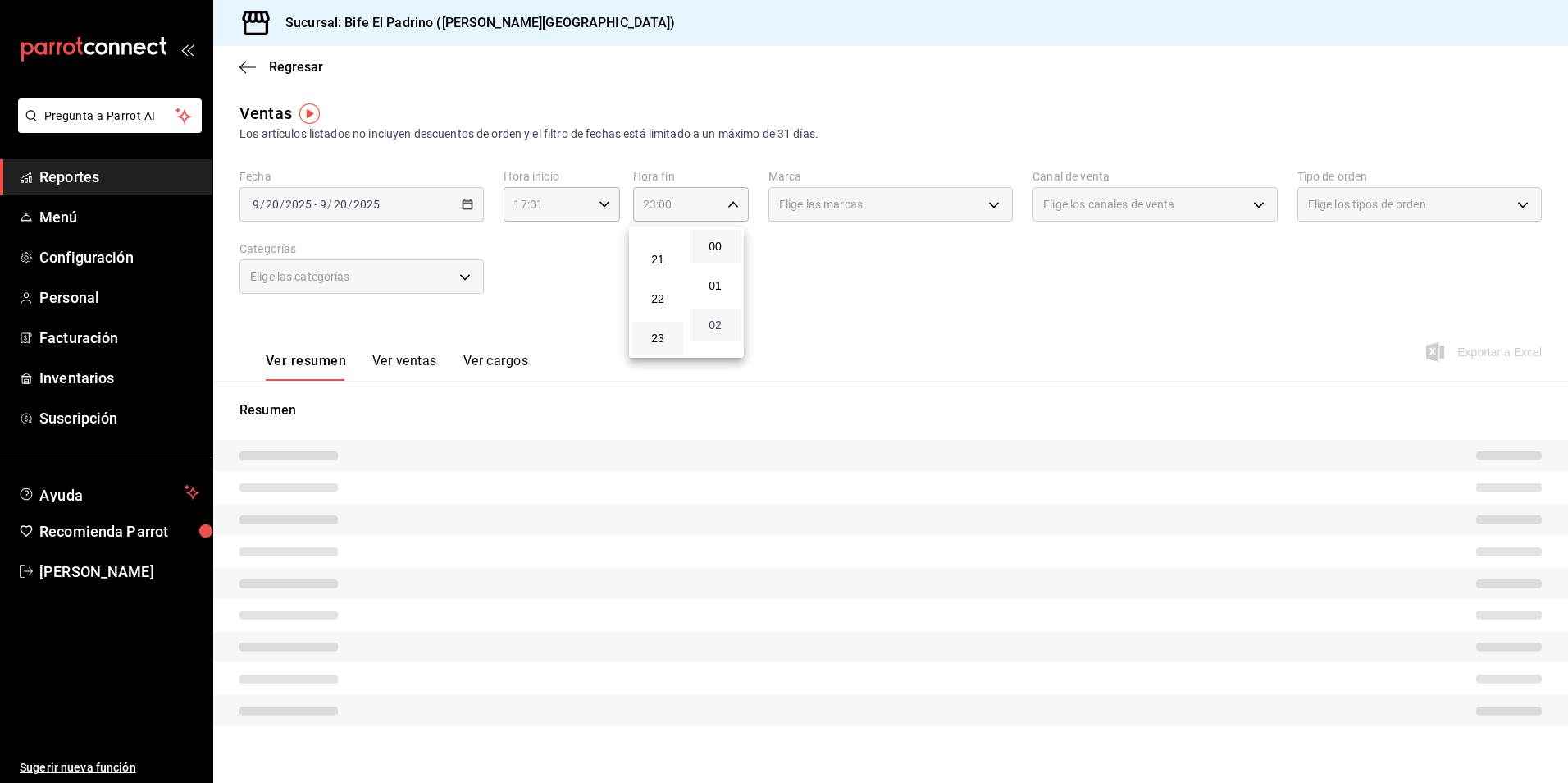
click at [714, 330] on span "02" at bounding box center [715, 325] width 31 height 14
type input "23:02"
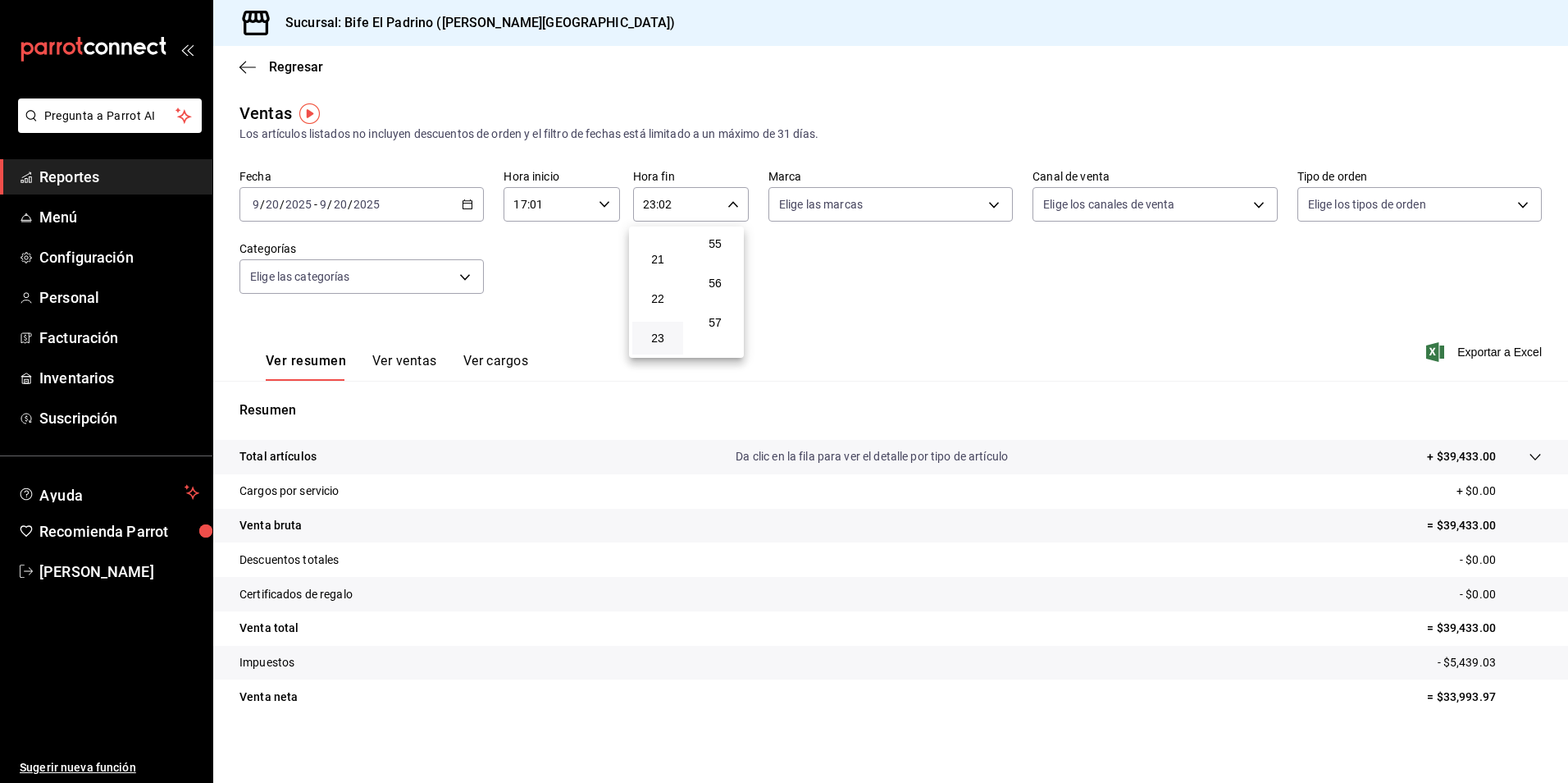
scroll to position [2232, 0]
click at [714, 330] on button "59" at bounding box center [715, 338] width 51 height 32
type input "23:59"
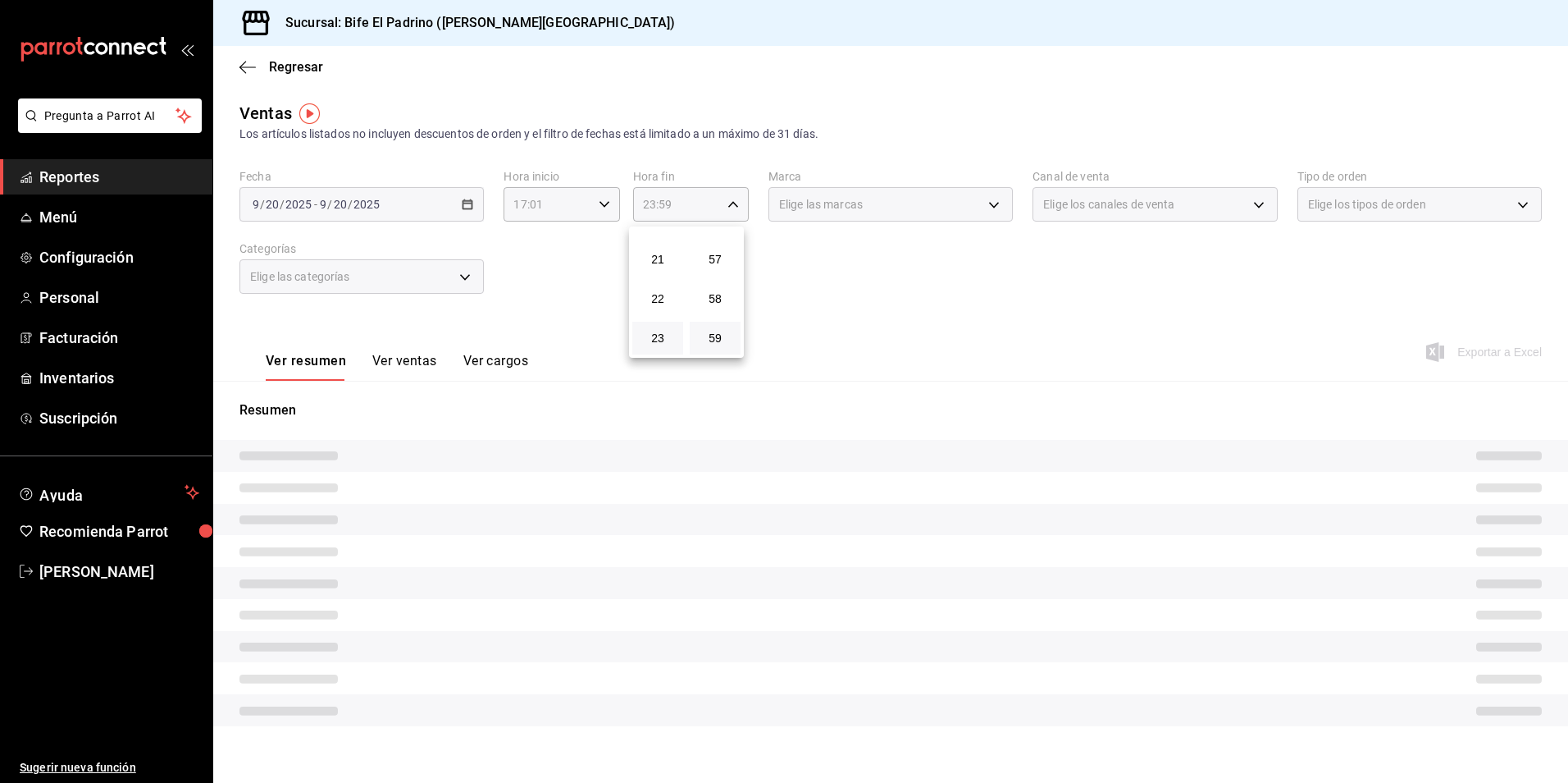
click at [934, 317] on div at bounding box center [784, 392] width 1568 height 783
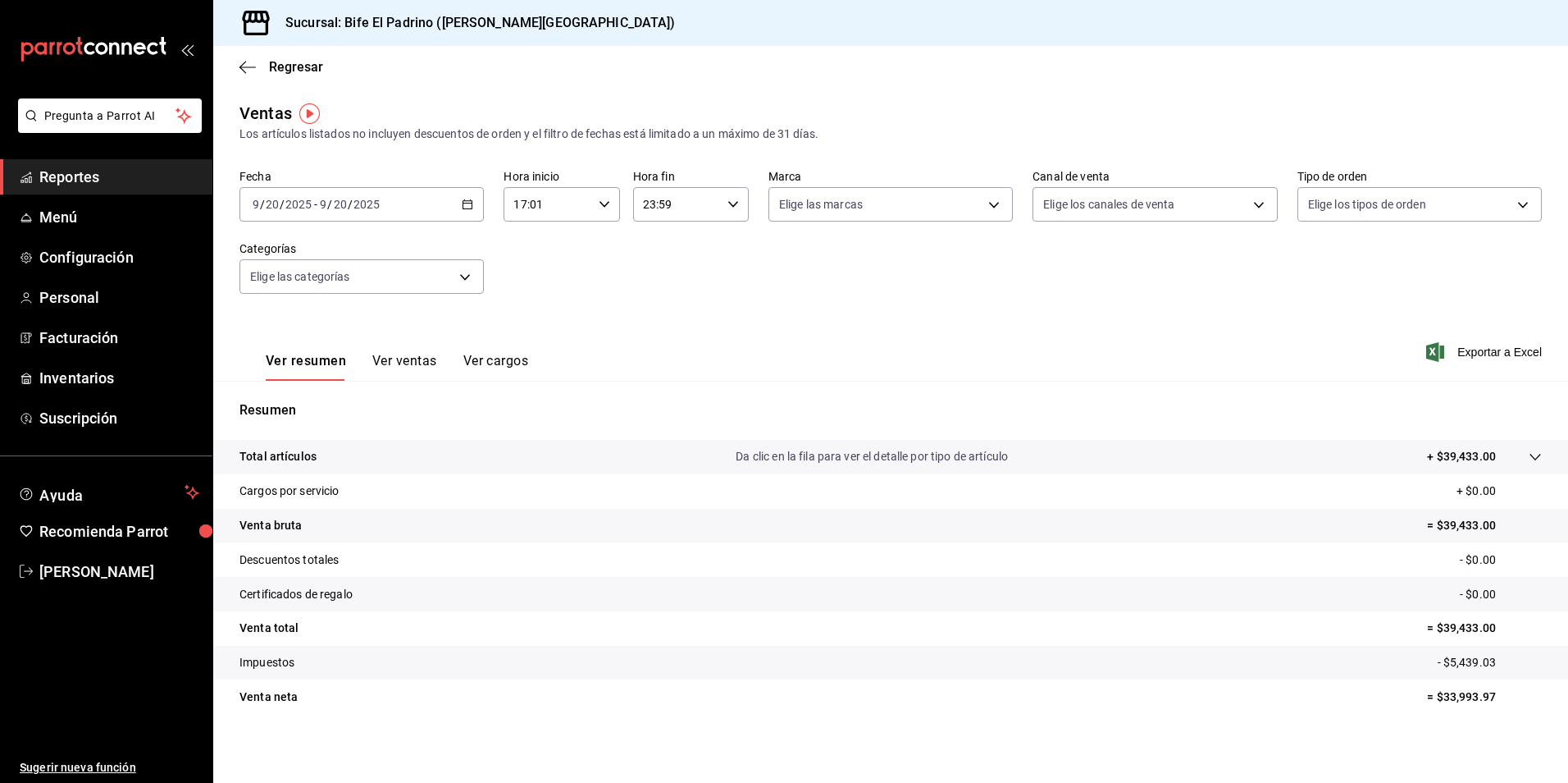
click at [292, 460] on p "Total artículos" at bounding box center [278, 456] width 77 height 17
